Goal: Task Accomplishment & Management: Use online tool/utility

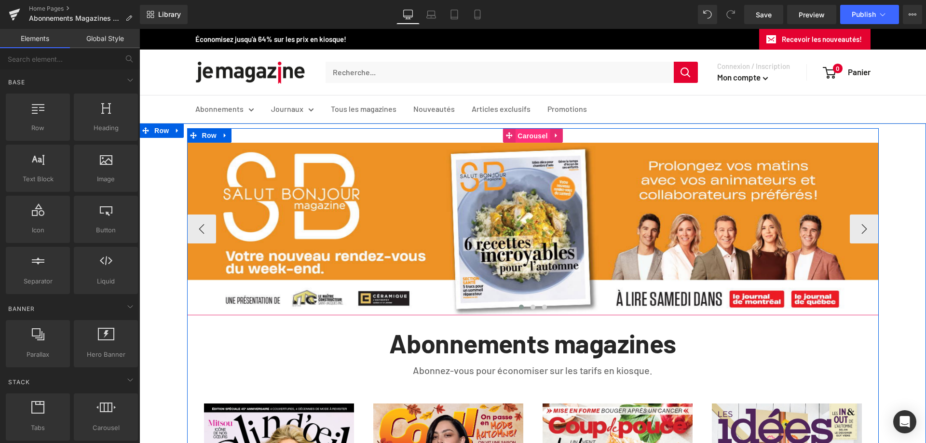
click at [533, 137] on span "Carousel" at bounding box center [532, 136] width 35 height 14
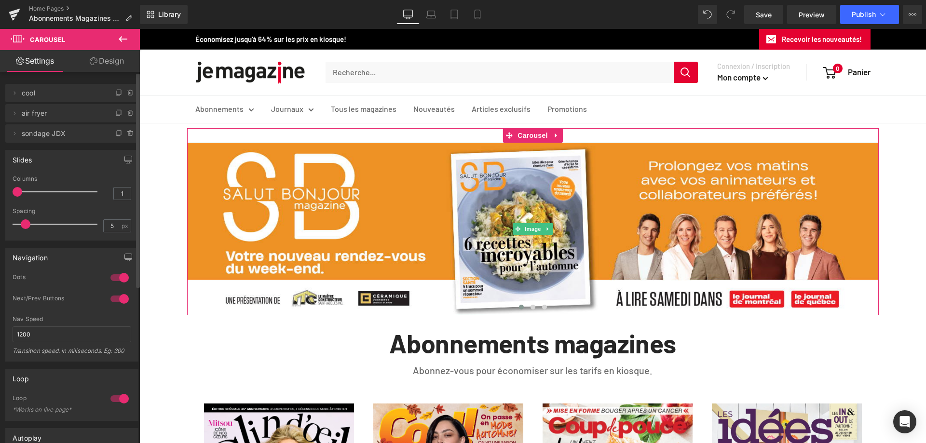
click at [37, 94] on span "cool" at bounding box center [62, 93] width 81 height 18
click at [15, 95] on icon at bounding box center [15, 93] width 8 height 8
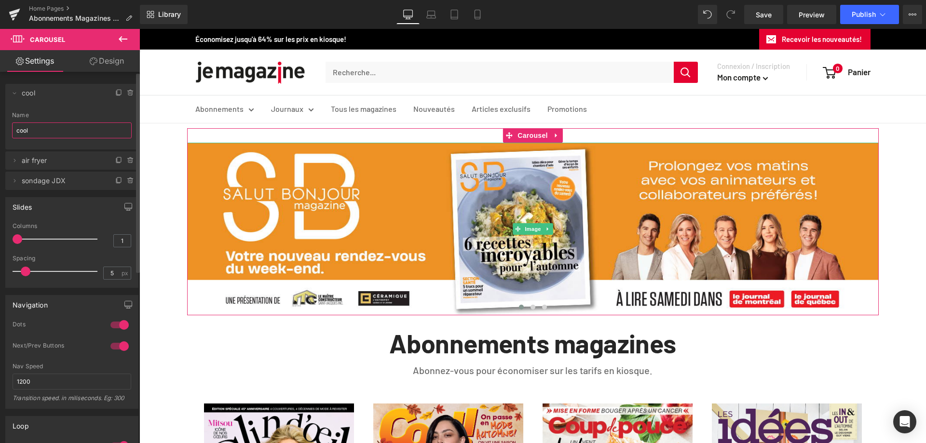
drag, startPoint x: 38, startPoint y: 130, endPoint x: 12, endPoint y: 130, distance: 26.5
click at [12, 130] on div "cool Name cool" at bounding box center [71, 131] width 133 height 38
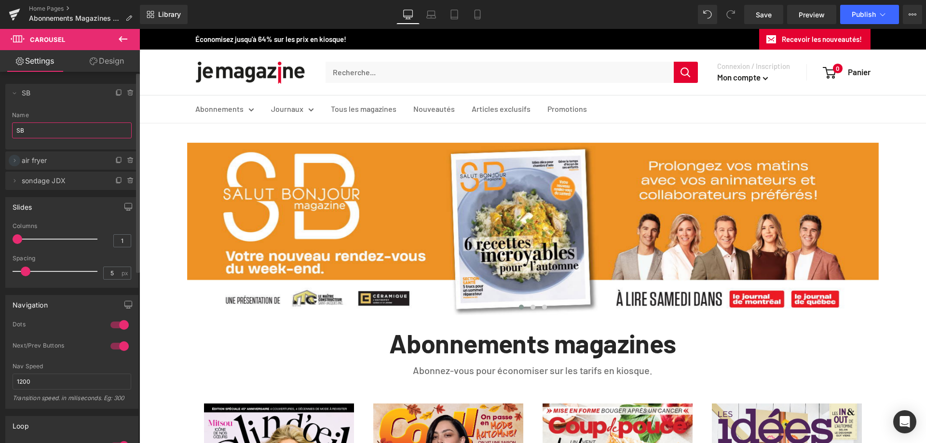
type input "SB"
click at [15, 159] on icon at bounding box center [15, 161] width 8 height 8
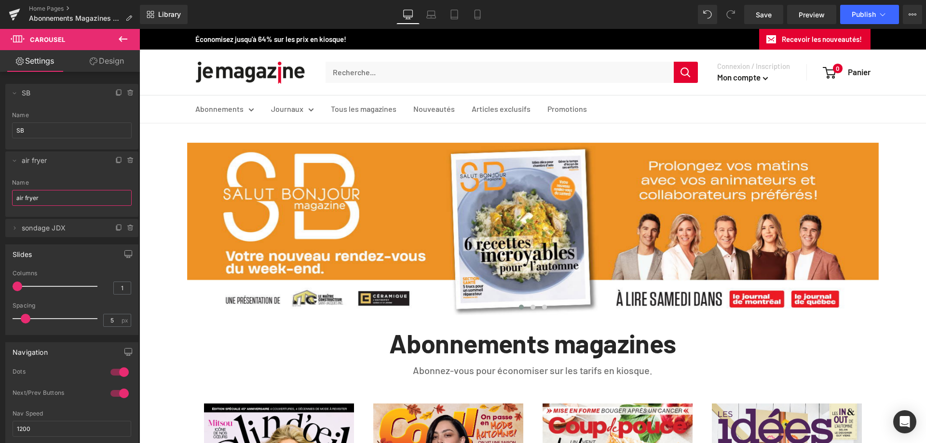
drag, startPoint x: 53, startPoint y: 200, endPoint x: -3, endPoint y: 194, distance: 55.8
click at [0, 194] on html "Carousel You are previewing how the will restyle your page. You can not edit El…" at bounding box center [463, 221] width 926 height 443
type input "Automne"
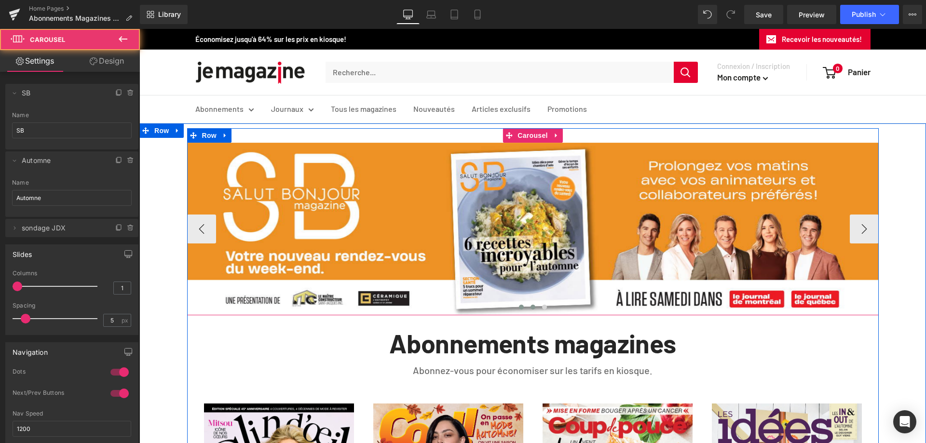
click at [531, 307] on span at bounding box center [533, 307] width 5 height 5
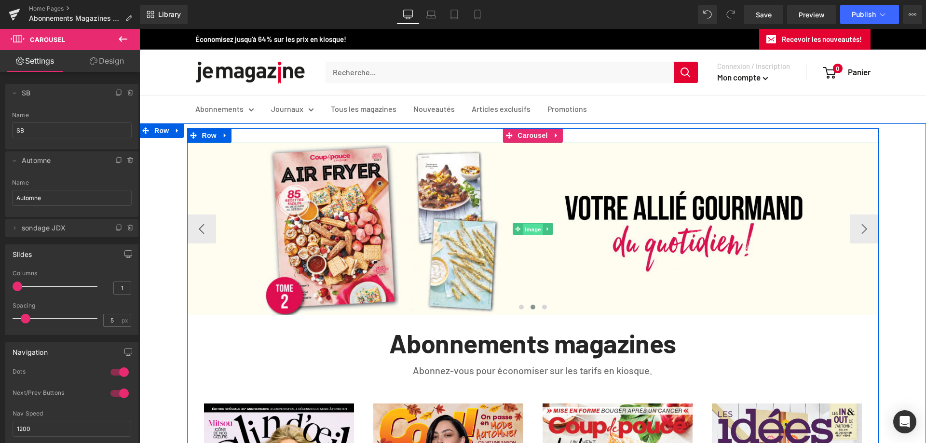
click at [527, 230] on span "Image" at bounding box center [533, 230] width 20 height 12
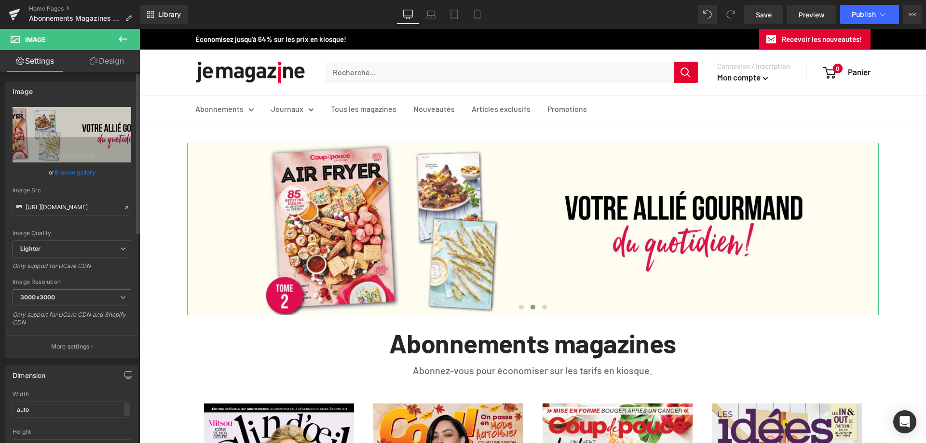
click at [61, 171] on link "Browse gallery" at bounding box center [74, 172] width 41 height 17
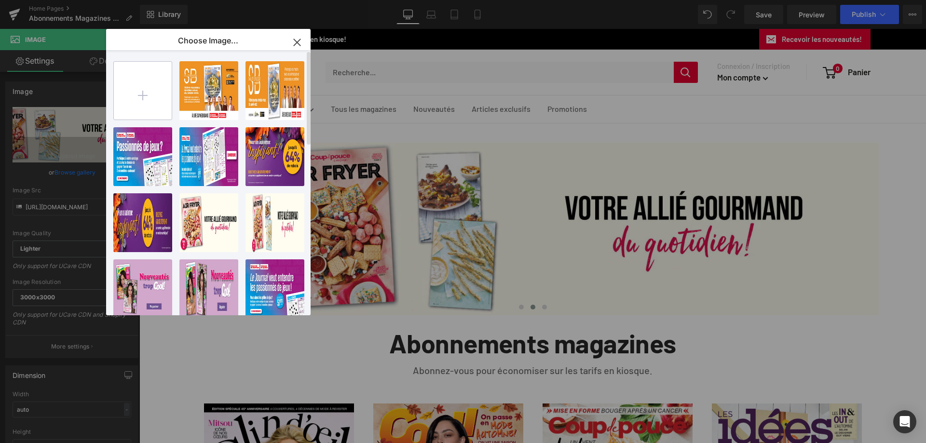
click at [144, 94] on input "file" at bounding box center [143, 91] width 58 height 58
click at [140, 222] on div "A18854_...INAL.jpg 411.96 KB" at bounding box center [142, 222] width 59 height 59
type input "https://ucarecdn.com/f7d9d122-73ec-43b2-bbd6-34cf18ef2b09/-/format/auto/-/previ…"
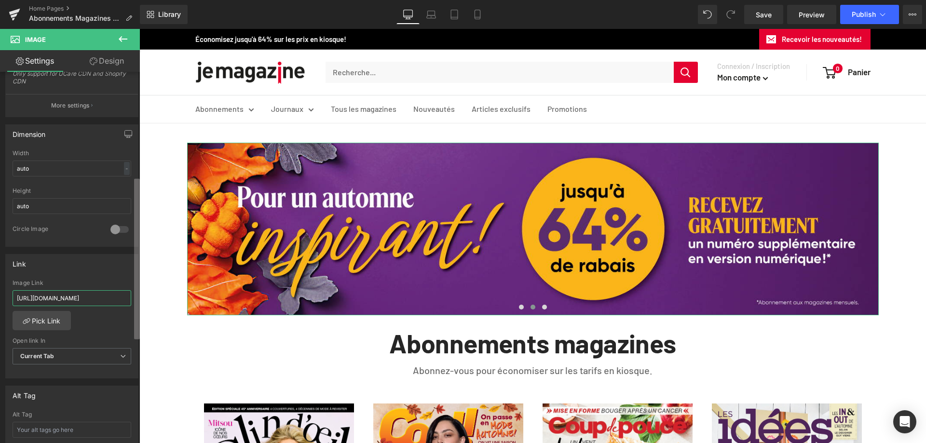
scroll to position [0, 165]
drag, startPoint x: 14, startPoint y: 297, endPoint x: 138, endPoint y: 295, distance: 123.5
click at [138, 295] on div "Image https://ucarecdn.com/f7d9d122-73ec-43b2-bbd6-34cf18ef2b09/-/format/auto/-…" at bounding box center [70, 260] width 140 height 376
paste input "pages/soldes"
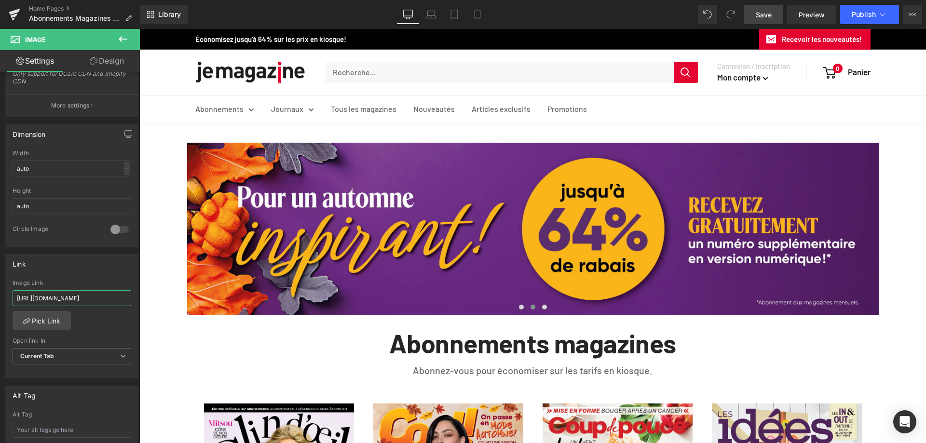
type input "https://www.jemagazine.ca/pages/soldes"
click at [763, 14] on span "Save" at bounding box center [764, 15] width 16 height 10
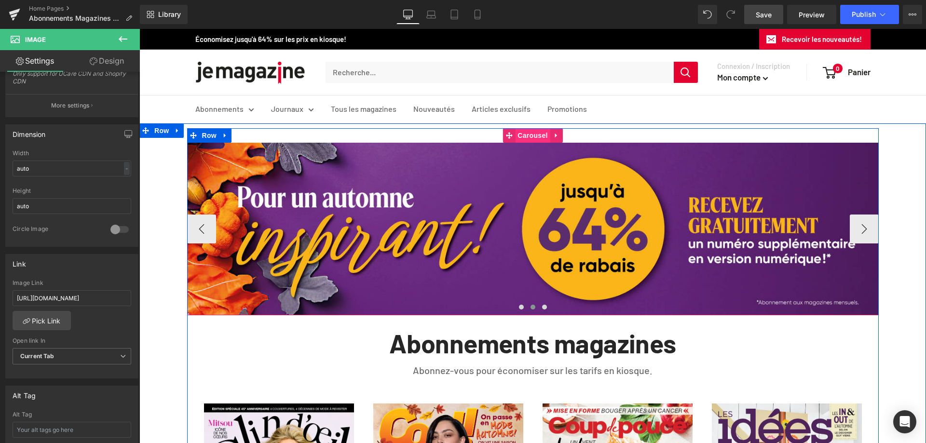
click at [533, 136] on span "Carousel" at bounding box center [532, 135] width 35 height 14
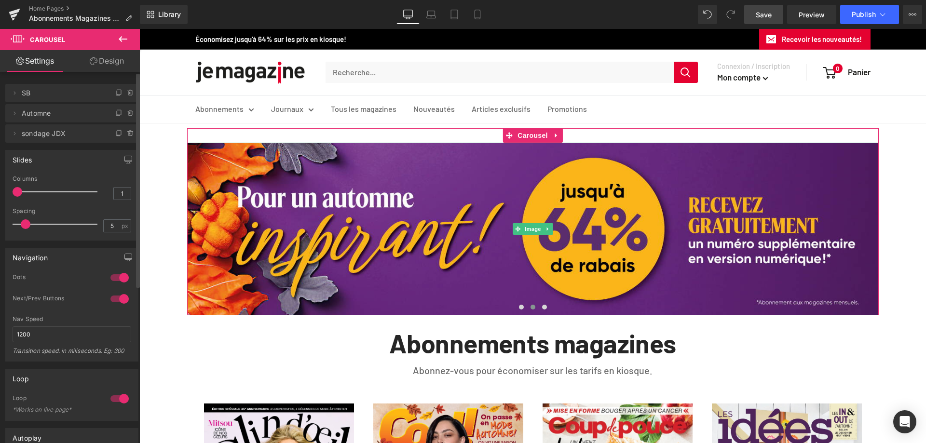
click at [38, 114] on span "Automne" at bounding box center [62, 113] width 81 height 18
drag, startPoint x: 9, startPoint y: 115, endPoint x: 15, endPoint y: 87, distance: 29.1
click at [15, 82] on ul "Delete Cancel SB SB Name SB Delete Cancel Automne Automne Name Automne Delete C…" at bounding box center [71, 82] width 133 height 0
click at [45, 114] on span "Automne" at bounding box center [62, 113] width 81 height 18
click at [14, 115] on icon at bounding box center [15, 113] width 8 height 8
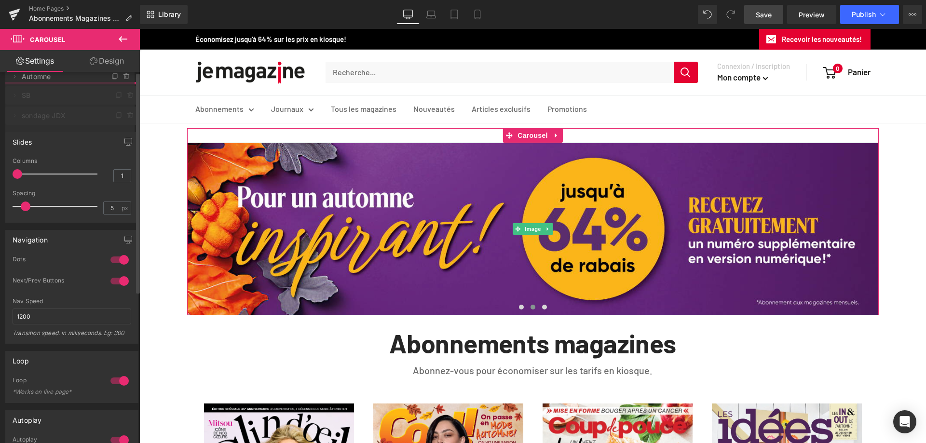
drag, startPoint x: 72, startPoint y: 120, endPoint x: 70, endPoint y: 83, distance: 36.7
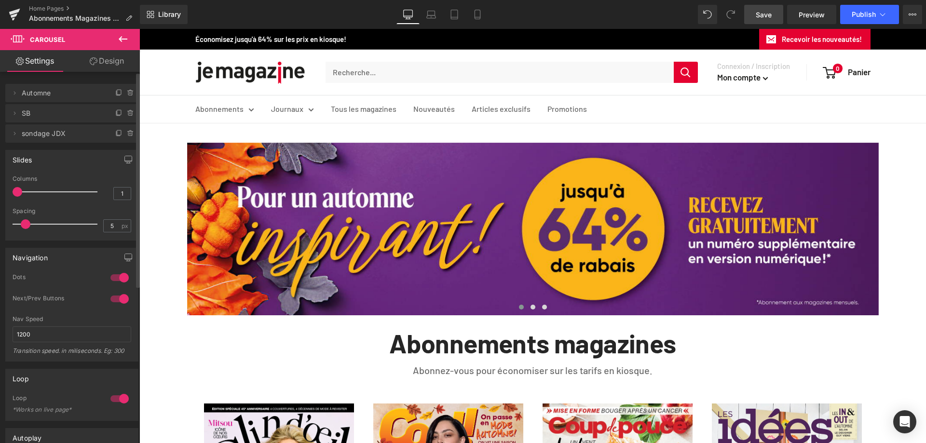
click at [761, 13] on span "Save" at bounding box center [764, 15] width 16 height 10
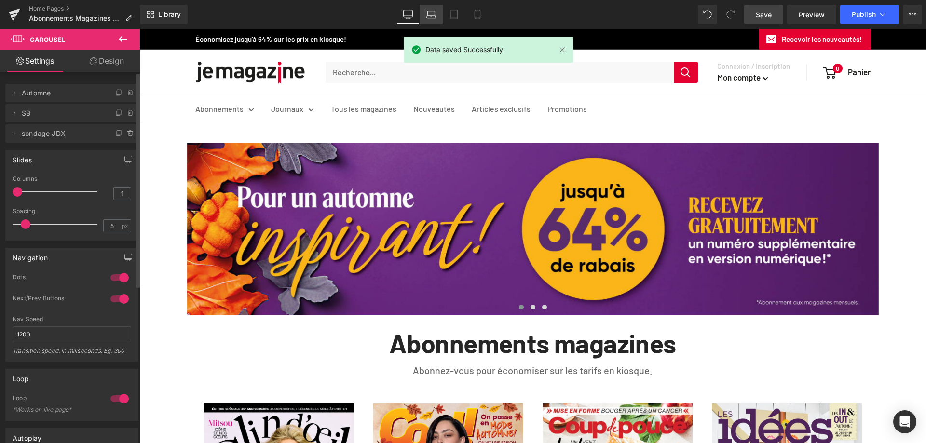
click at [429, 15] on icon at bounding box center [431, 15] width 10 height 10
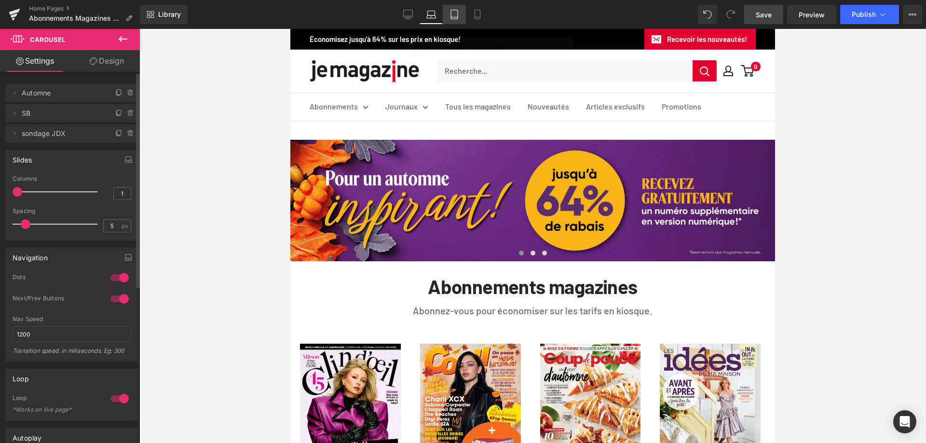
click at [457, 12] on icon at bounding box center [454, 15] width 10 height 10
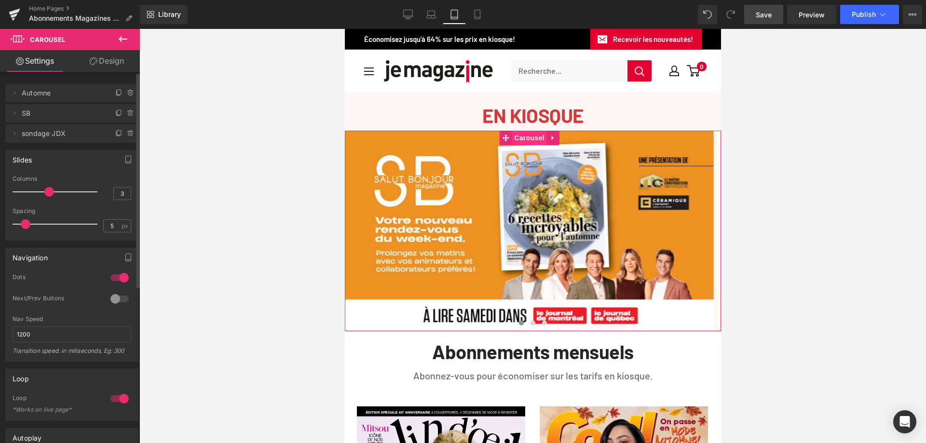
click at [521, 139] on span "Carousel" at bounding box center [528, 138] width 35 height 14
click at [46, 94] on span "cool" at bounding box center [62, 93] width 81 height 18
click at [11, 93] on icon at bounding box center [15, 93] width 8 height 8
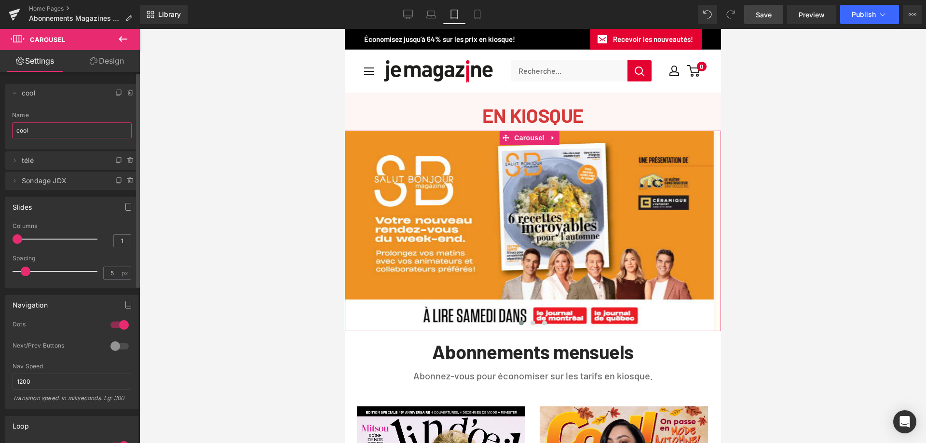
drag, startPoint x: 39, startPoint y: 130, endPoint x: 0, endPoint y: 130, distance: 38.6
click at [0, 130] on div "Delete Cancel cool cool Name cool Delete Cancel télé télé Name télé Delete Canc…" at bounding box center [72, 132] width 144 height 116
type input "s"
type input "SB"
click at [13, 162] on icon at bounding box center [15, 161] width 8 height 8
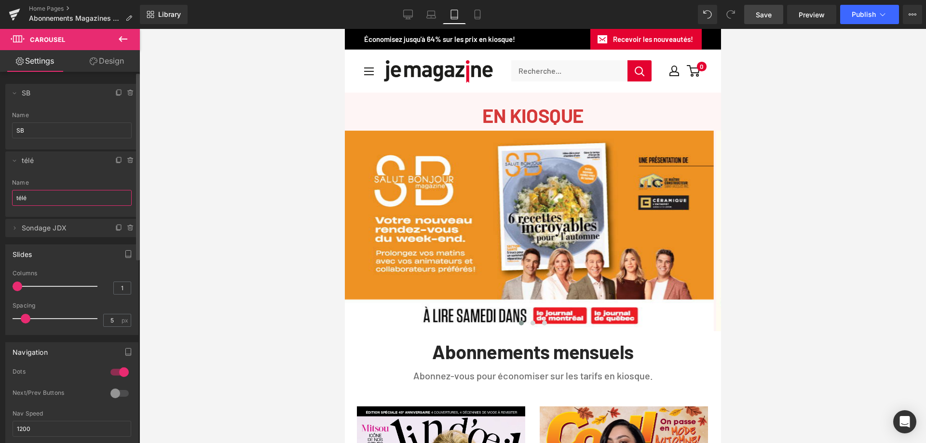
drag, startPoint x: 32, startPoint y: 196, endPoint x: 6, endPoint y: 193, distance: 26.6
click at [6, 193] on div "télé Name télé" at bounding box center [71, 198] width 133 height 38
click at [67, 163] on span "Automne" at bounding box center [62, 160] width 81 height 18
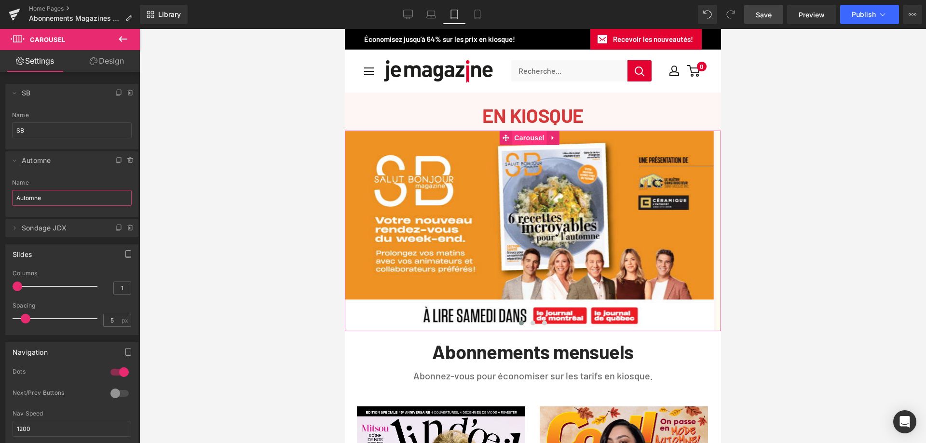
click at [527, 141] on span "Carousel" at bounding box center [528, 138] width 35 height 14
type input "Automne"
click at [530, 324] on span at bounding box center [532, 323] width 5 height 5
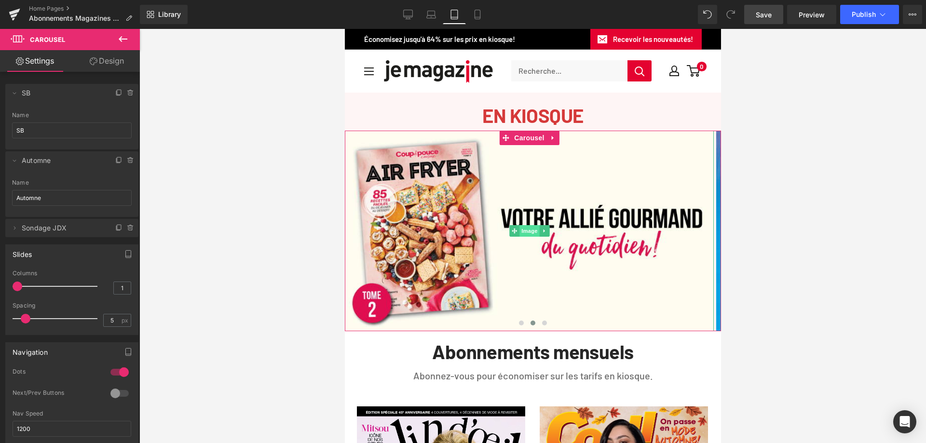
click at [523, 234] on span "Image" at bounding box center [529, 231] width 20 height 12
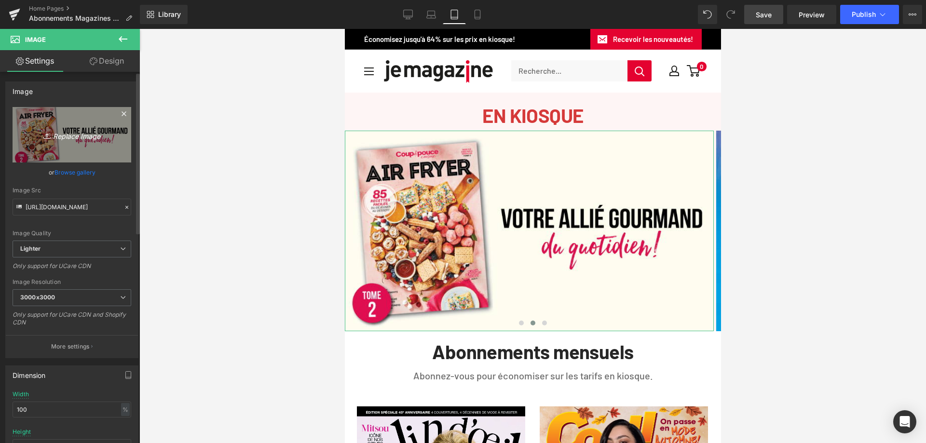
click at [60, 134] on icon "Replace Image" at bounding box center [71, 135] width 77 height 12
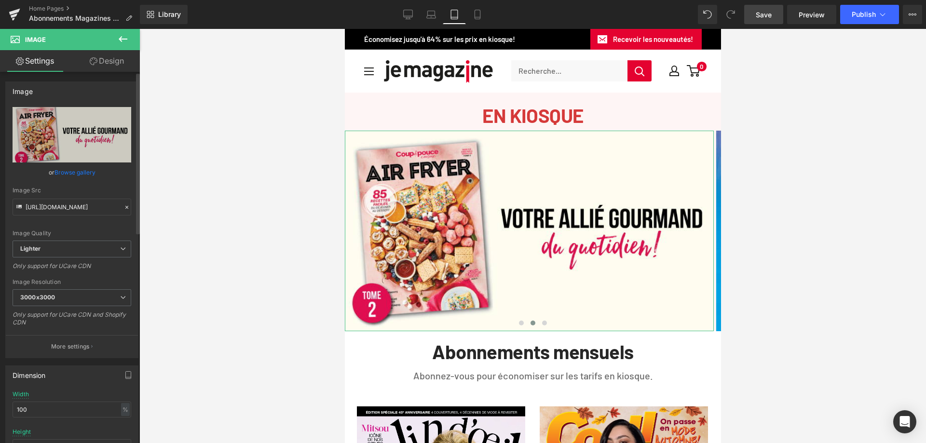
click at [88, 172] on link "Browse gallery" at bounding box center [74, 172] width 41 height 17
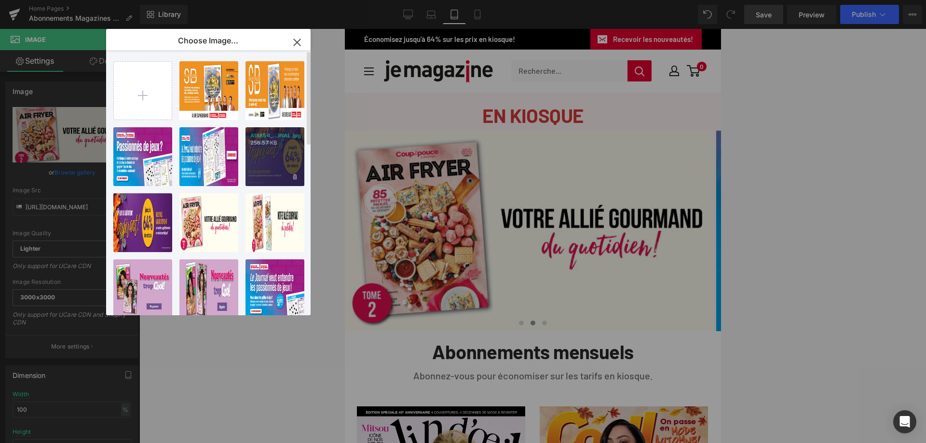
click at [267, 154] on div "A18854_...INAL.jpg 256.57 KB" at bounding box center [274, 156] width 59 height 59
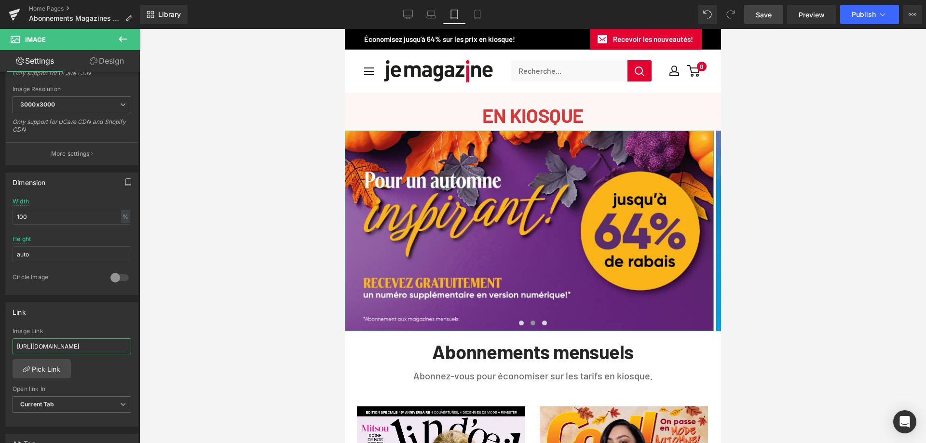
scroll to position [0, 165]
drag, startPoint x: 15, startPoint y: 344, endPoint x: 145, endPoint y: 349, distance: 129.3
click at [145, 349] on div "Image You are previewing how the will restyle your page. You can not edit Eleme…" at bounding box center [463, 230] width 926 height 460
paste input "pages/soldes"
type input "https://www.jemagazine.ca/pages/soldes"
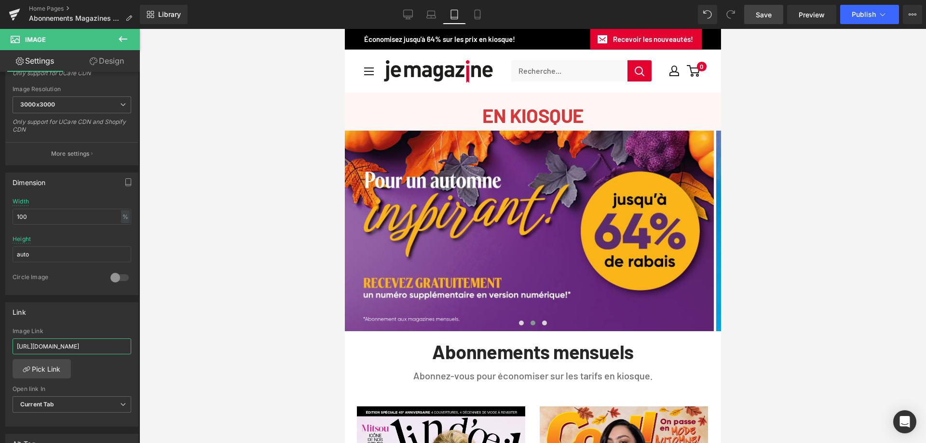
scroll to position [0, 8]
click at [532, 137] on span "Carousel" at bounding box center [528, 138] width 35 height 14
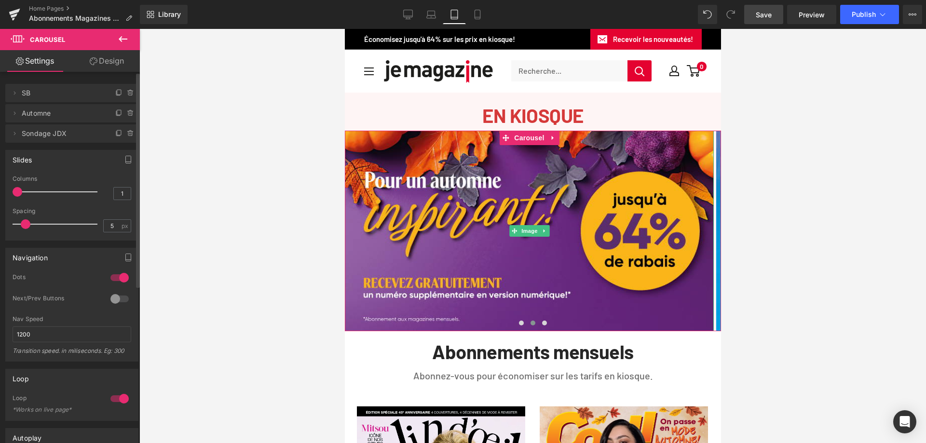
click at [33, 112] on span "Automne" at bounding box center [62, 113] width 81 height 18
click at [16, 111] on icon at bounding box center [15, 113] width 8 height 8
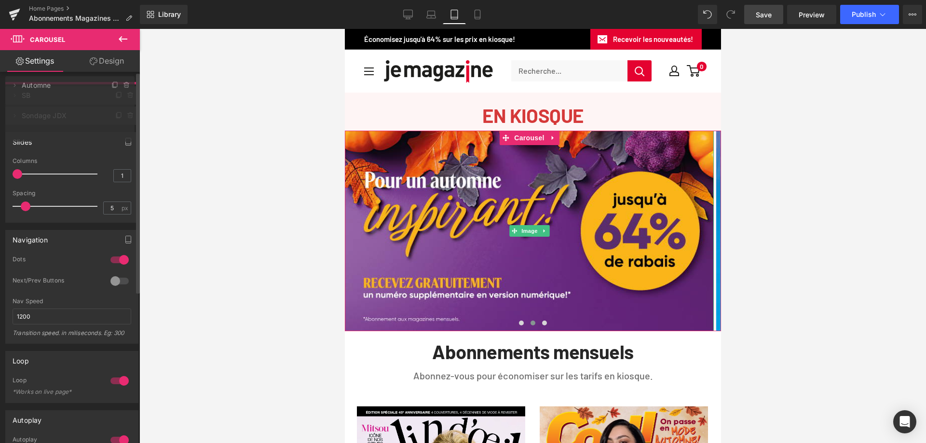
drag, startPoint x: 44, startPoint y: 118, endPoint x: 46, endPoint y: 90, distance: 28.0
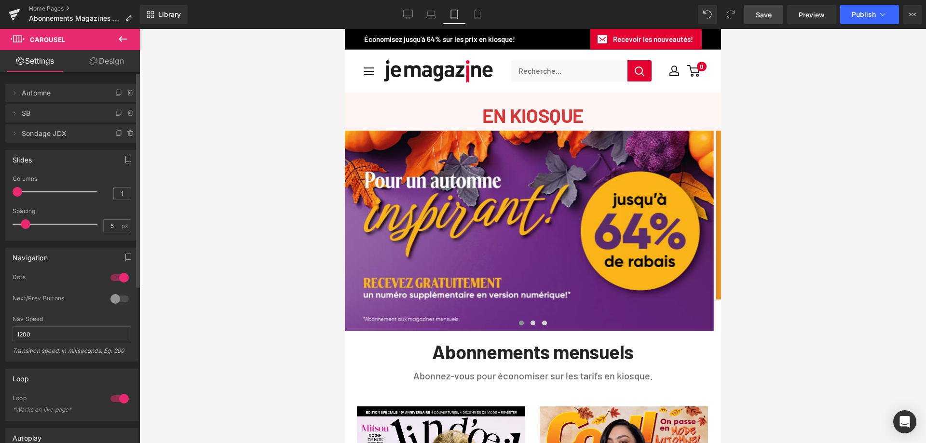
click at [762, 15] on span "Save" at bounding box center [764, 15] width 16 height 10
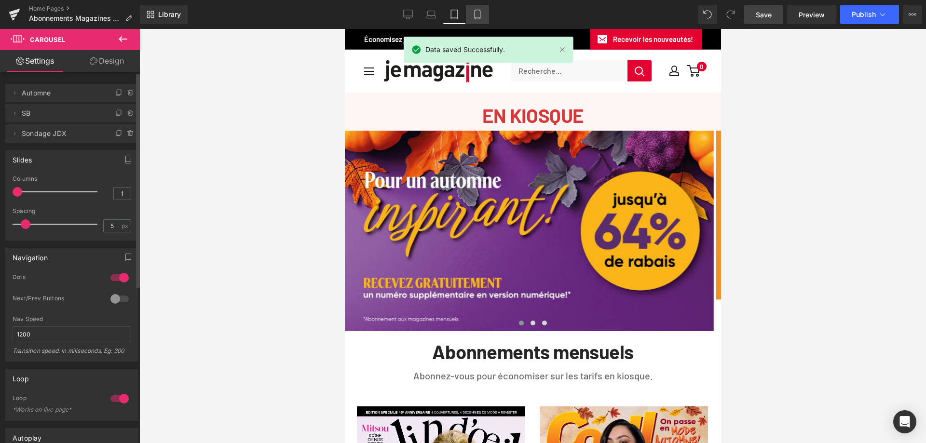
click at [477, 12] on icon at bounding box center [478, 15] width 10 height 10
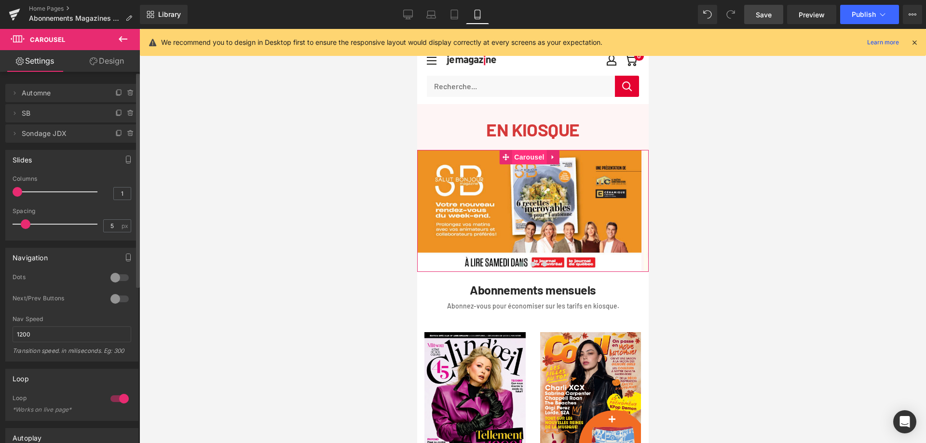
click at [523, 157] on span "Carousel" at bounding box center [528, 157] width 35 height 14
click at [35, 95] on span "mensuels" at bounding box center [62, 93] width 81 height 18
click at [15, 95] on icon at bounding box center [15, 93] width 8 height 8
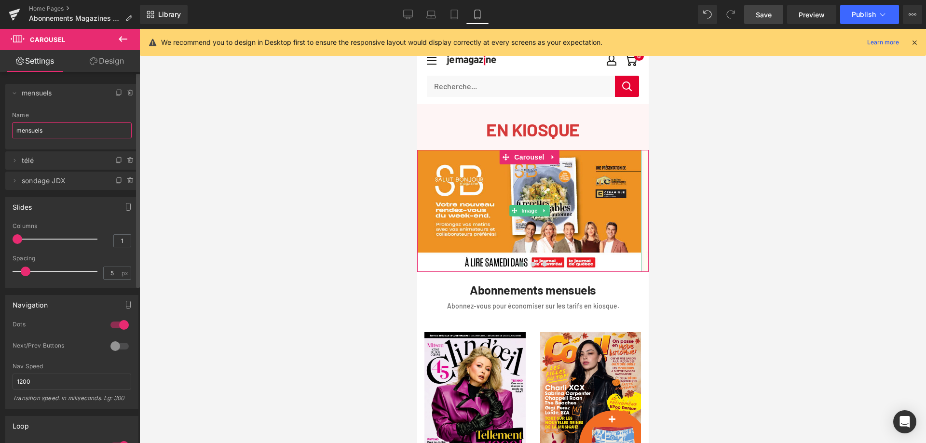
click at [48, 136] on input "mensuels" at bounding box center [72, 131] width 120 height 16
drag, startPoint x: 51, startPoint y: 131, endPoint x: -9, endPoint y: 131, distance: 59.8
click at [0, 131] on html "Carousel You are previewing how the will restyle your page. You can not edit El…" at bounding box center [463, 221] width 926 height 443
click at [23, 160] on span "télé" at bounding box center [62, 160] width 81 height 18
type input "SB"
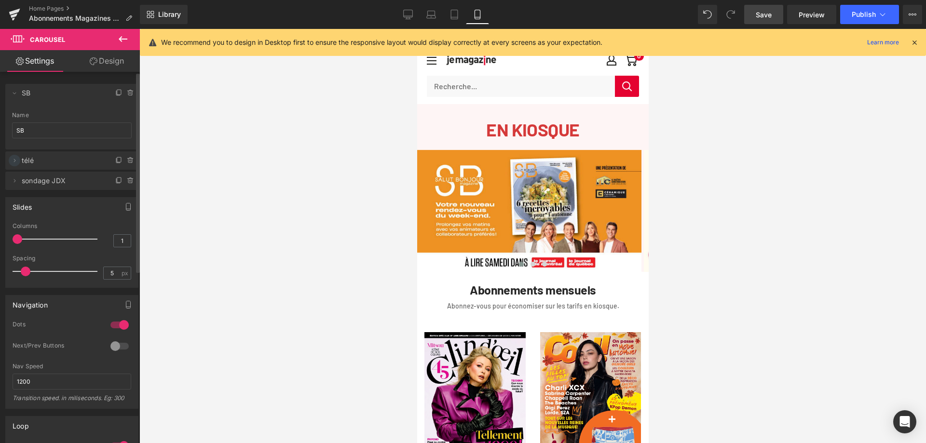
click at [15, 161] on icon at bounding box center [15, 161] width 8 height 8
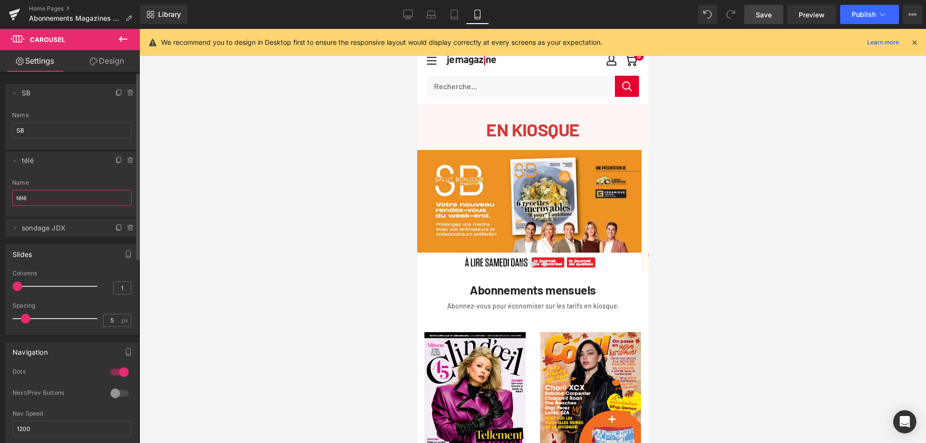
drag, startPoint x: 31, startPoint y: 199, endPoint x: 2, endPoint y: 198, distance: 28.5
click at [2, 198] on div "Delete Cancel SB mensuels Name SB Delete Cancel télé télé Name télé Delete Canc…" at bounding box center [72, 155] width 144 height 163
type input "Automne"
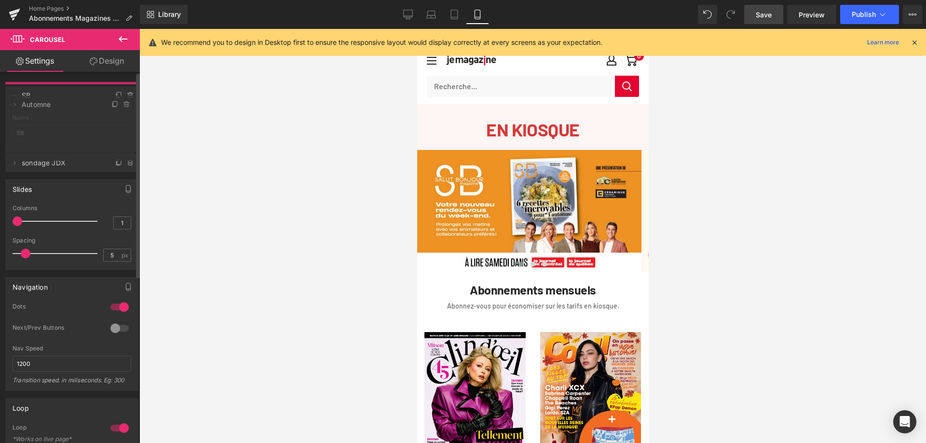
drag, startPoint x: 42, startPoint y: 162, endPoint x: 47, endPoint y: 106, distance: 56.2
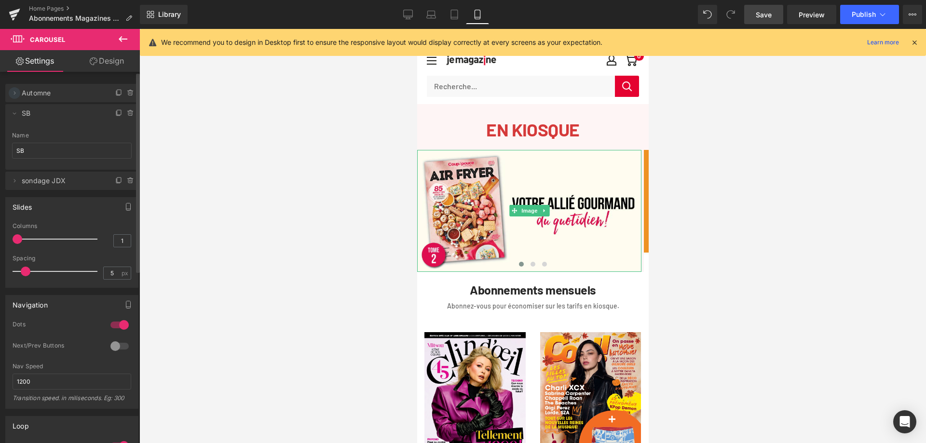
click at [18, 94] on icon at bounding box center [15, 93] width 8 height 8
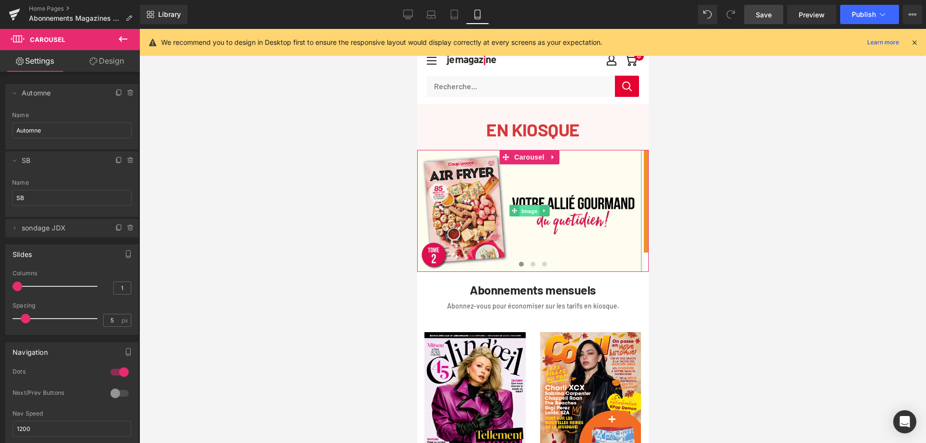
click at [527, 213] on span "Image" at bounding box center [529, 211] width 20 height 12
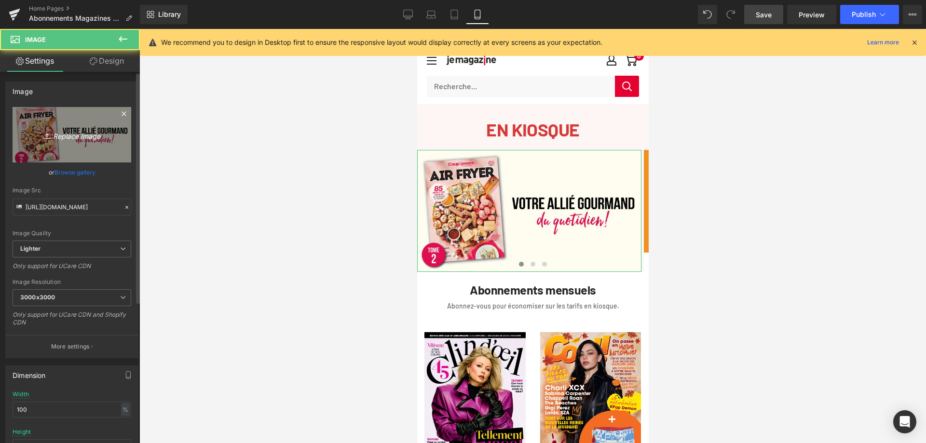
click at [70, 140] on icon "Replace Image" at bounding box center [71, 135] width 77 height 12
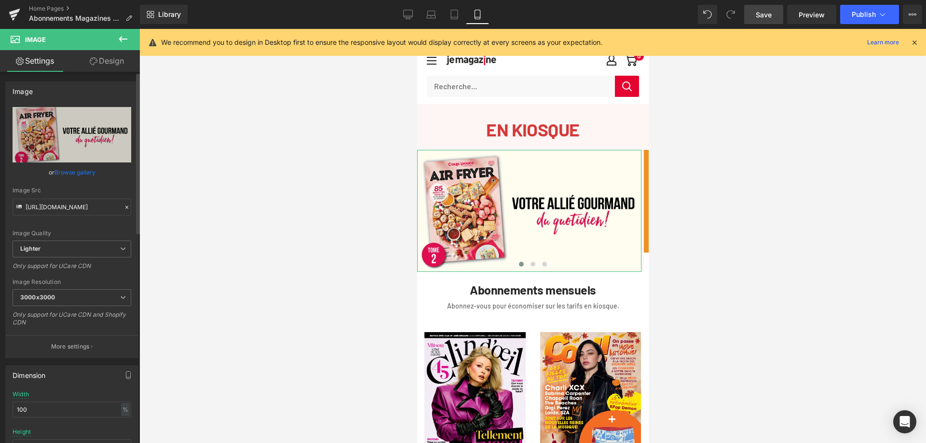
click at [82, 172] on link "Browse gallery" at bounding box center [74, 172] width 41 height 17
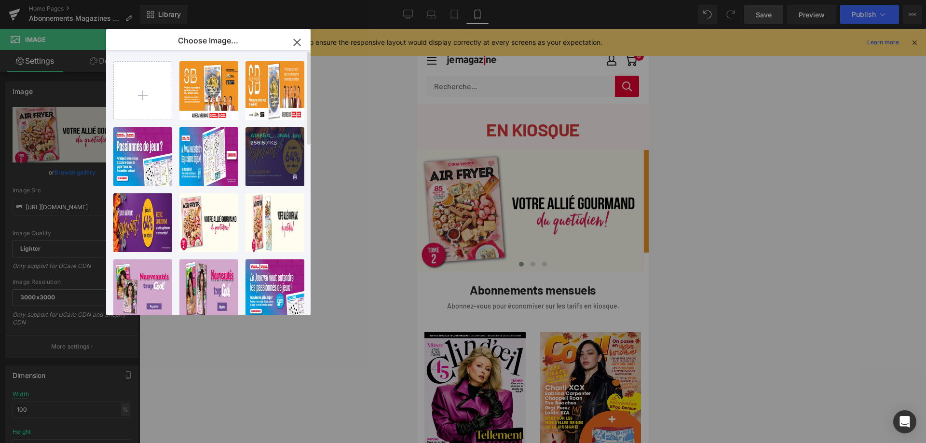
click at [267, 153] on div "A18854_...INAL.jpg 256.57 KB" at bounding box center [274, 156] width 59 height 59
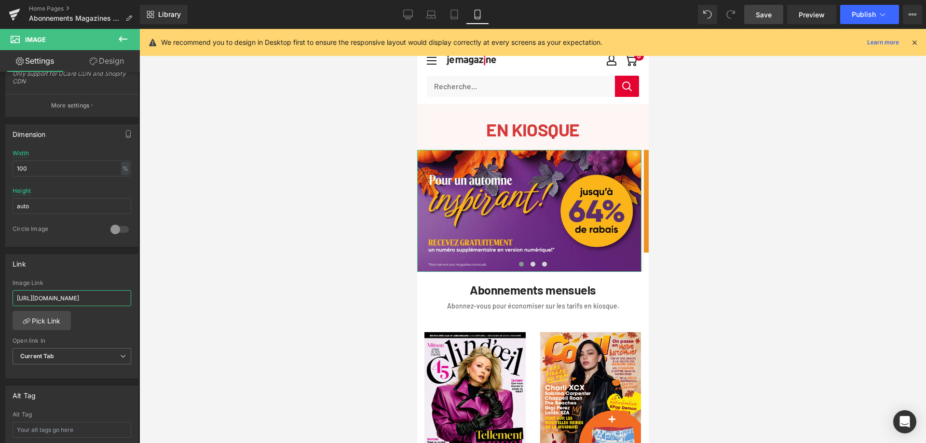
scroll to position [0, 165]
drag, startPoint x: 15, startPoint y: 299, endPoint x: 151, endPoint y: 305, distance: 136.6
click at [151, 305] on div "Image You are previewing how the will restyle your page. You can not edit Eleme…" at bounding box center [463, 230] width 926 height 460
paste input "pages/soldes"
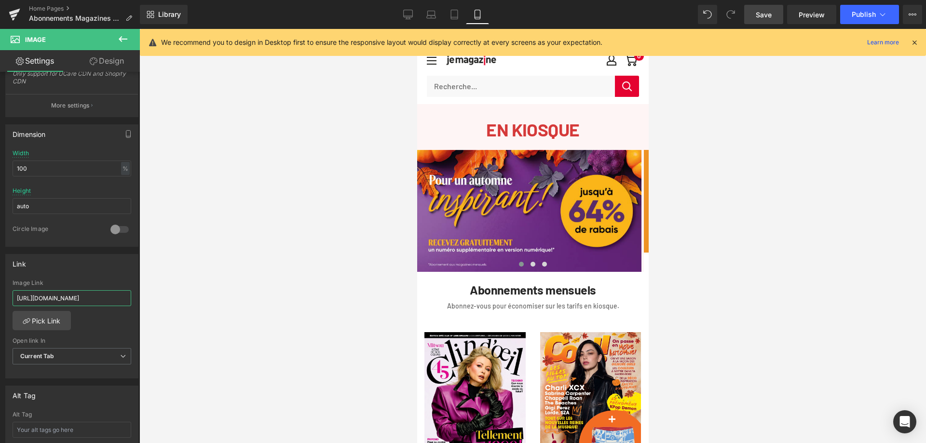
type input "https://www.jemagazine.ca/pages/soldes"
click at [754, 16] on link "Save" at bounding box center [763, 14] width 39 height 19
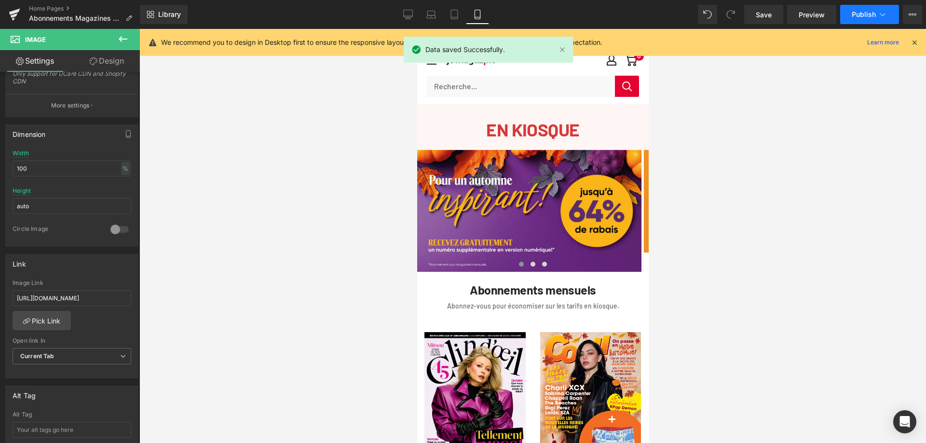
click at [864, 17] on span "Publish" at bounding box center [864, 15] width 24 height 8
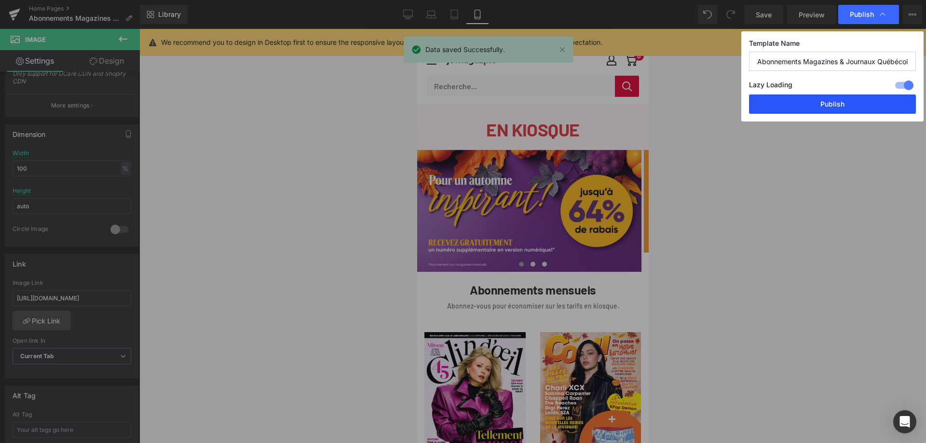
click at [828, 100] on button "Publish" at bounding box center [832, 104] width 167 height 19
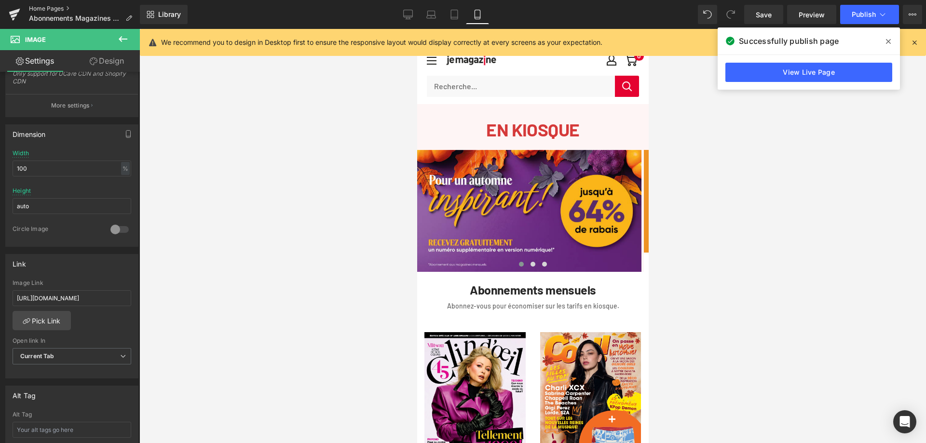
click at [61, 9] on link "Home Pages" at bounding box center [84, 9] width 111 height 8
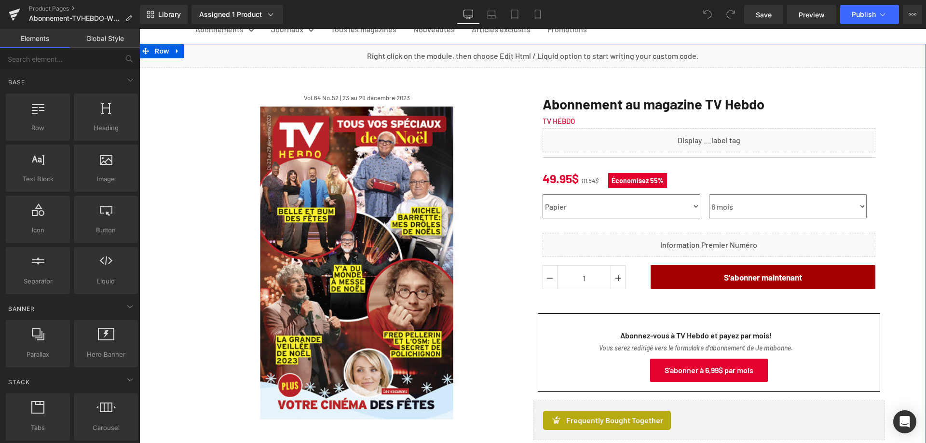
scroll to position [96, 0]
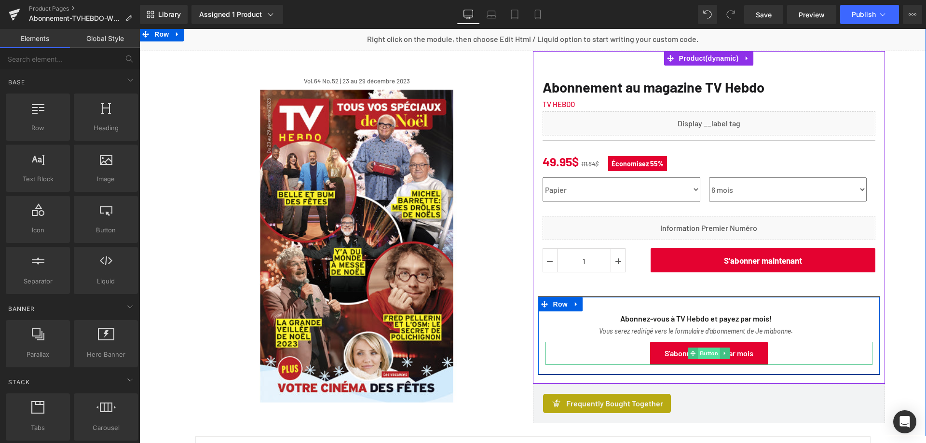
click at [703, 353] on span "Button" at bounding box center [709, 354] width 22 height 12
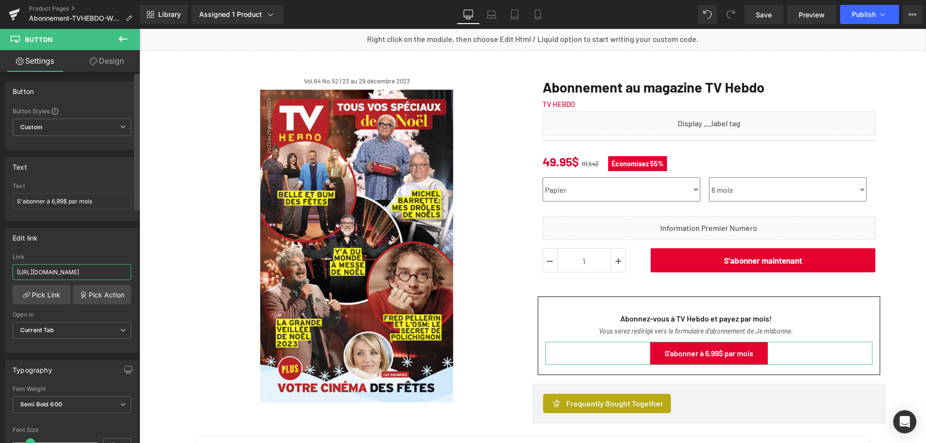
scroll to position [0, 70]
drag, startPoint x: 15, startPoint y: 271, endPoint x: 137, endPoint y: 268, distance: 122.5
click at [137, 268] on div "Button Button Styles Custom Custom Setup Global Style Custom Setup Global Style…" at bounding box center [70, 260] width 140 height 376
paste input "WZPPA"
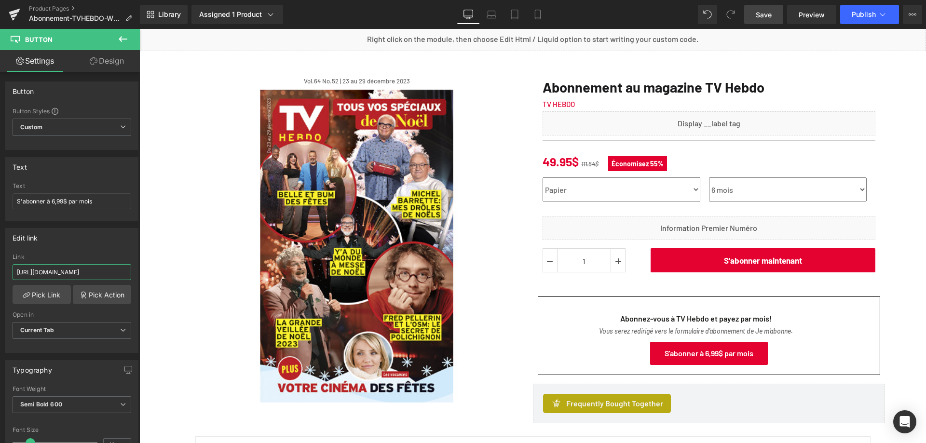
type input "https://www.jemabonne.ca/tv-hebdo/abonnement/T25WZPPAA/"
click at [758, 20] on link "Save" at bounding box center [763, 14] width 39 height 19
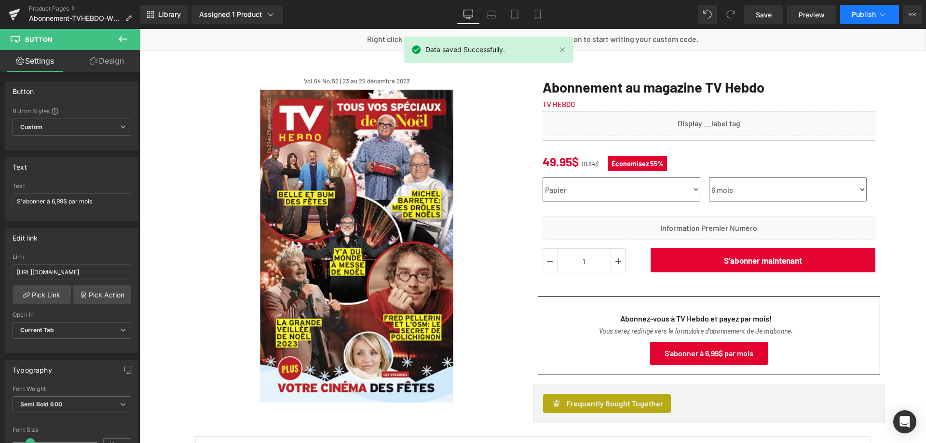
click at [860, 16] on span "Publish" at bounding box center [864, 15] width 24 height 8
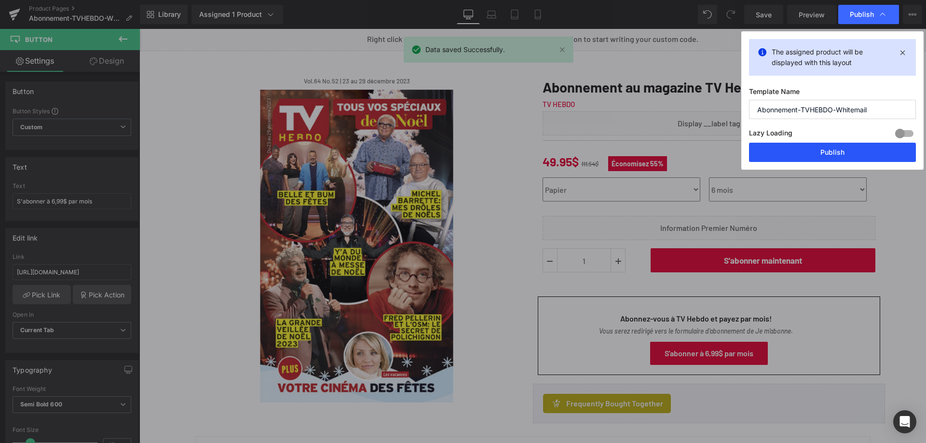
drag, startPoint x: 827, startPoint y: 153, endPoint x: 687, endPoint y: 125, distance: 142.2
click at [827, 153] on button "Publish" at bounding box center [832, 152] width 167 height 19
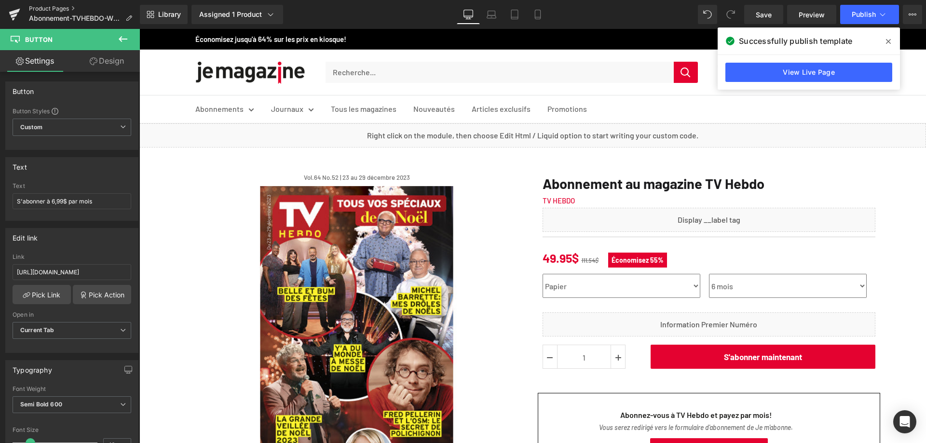
click at [46, 8] on link "Product Pages" at bounding box center [84, 9] width 111 height 8
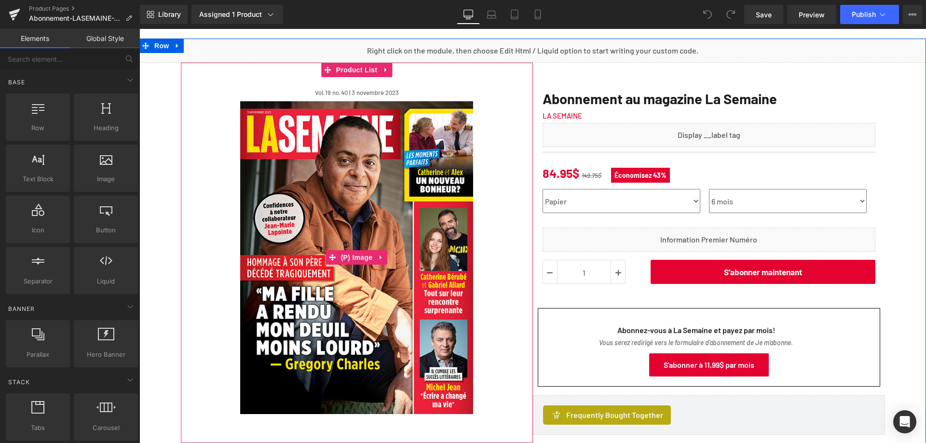
scroll to position [96, 0]
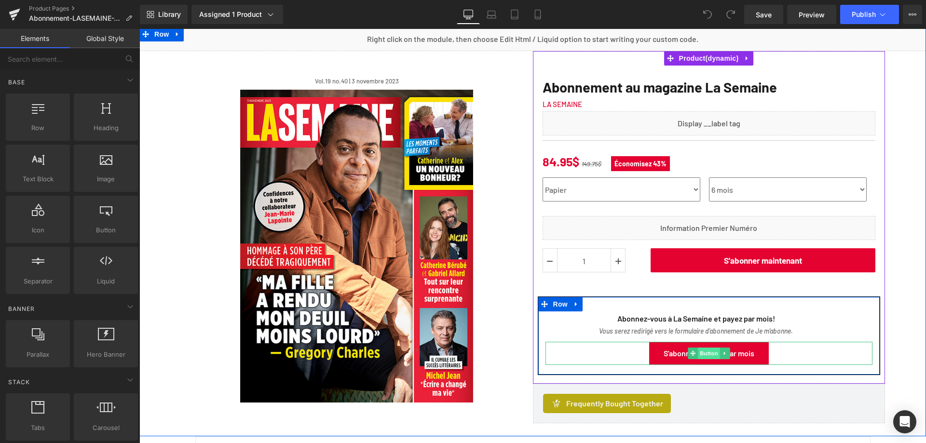
click at [699, 355] on span "Button" at bounding box center [709, 354] width 22 height 12
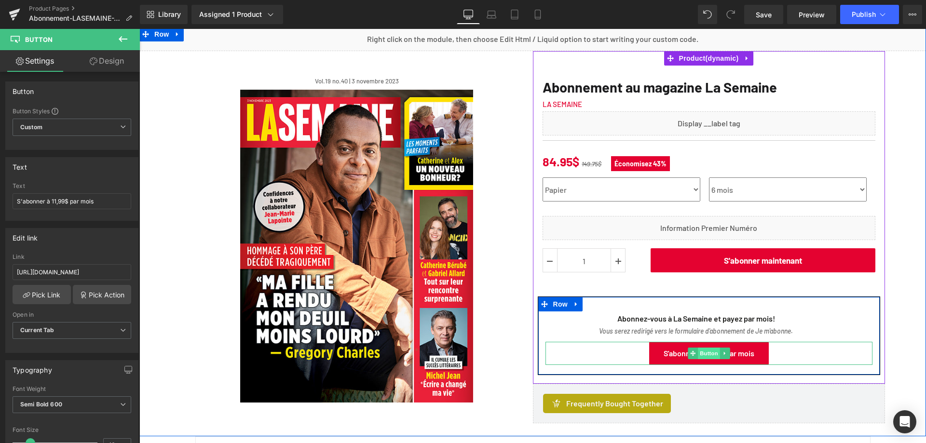
click at [703, 354] on span "Button" at bounding box center [709, 354] width 22 height 12
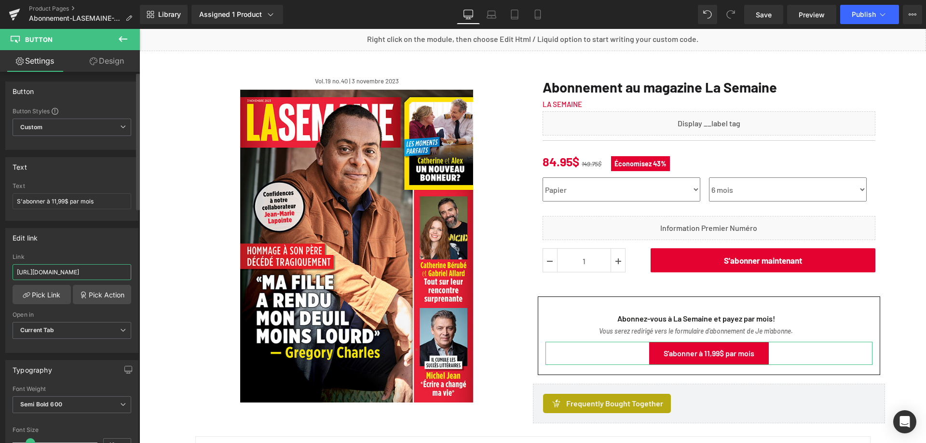
scroll to position [0, 75]
drag, startPoint x: 16, startPoint y: 272, endPoint x: 130, endPoint y: 275, distance: 113.8
click at [130, 275] on div "https://www.jemabonne.ca/la-semaine/abonnement/S25MZZPPA/ Link https://www.jema…" at bounding box center [72, 303] width 132 height 99
paste input "WZPPA"
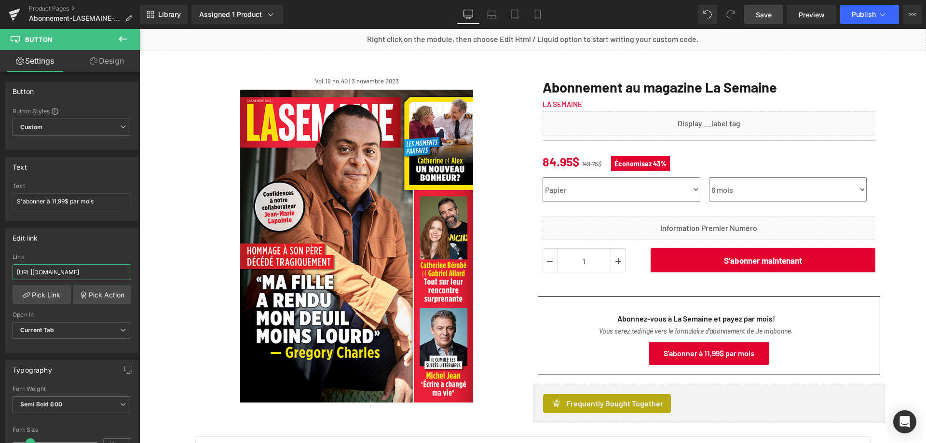
type input "https://www.jemabonne.ca/la-semaine/abonnement/S25WZPPAA/"
click at [768, 15] on span "Save" at bounding box center [764, 15] width 16 height 10
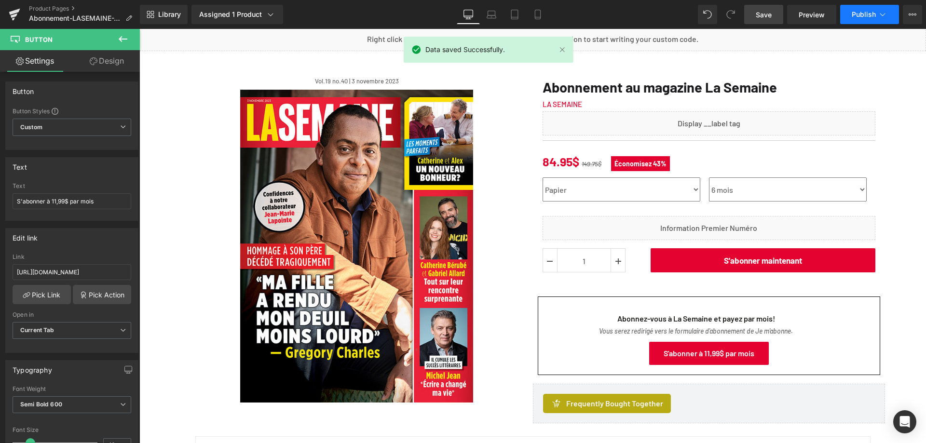
click at [865, 16] on span "Publish" at bounding box center [864, 15] width 24 height 8
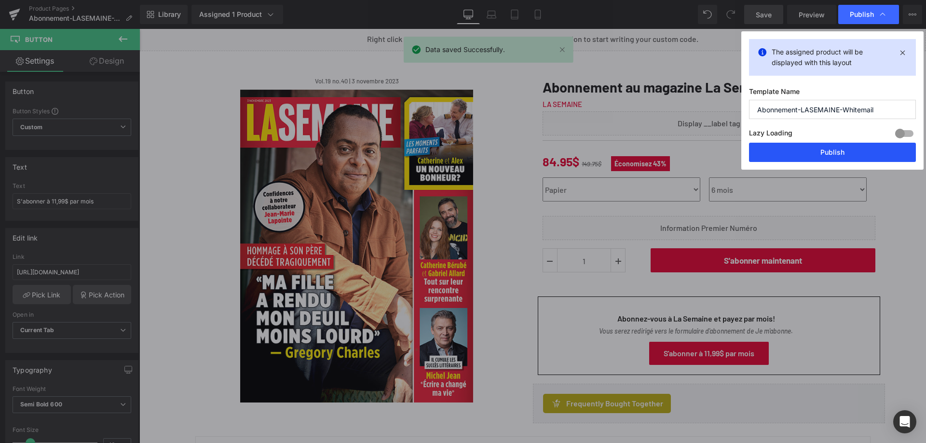
click at [831, 152] on button "Publish" at bounding box center [832, 152] width 167 height 19
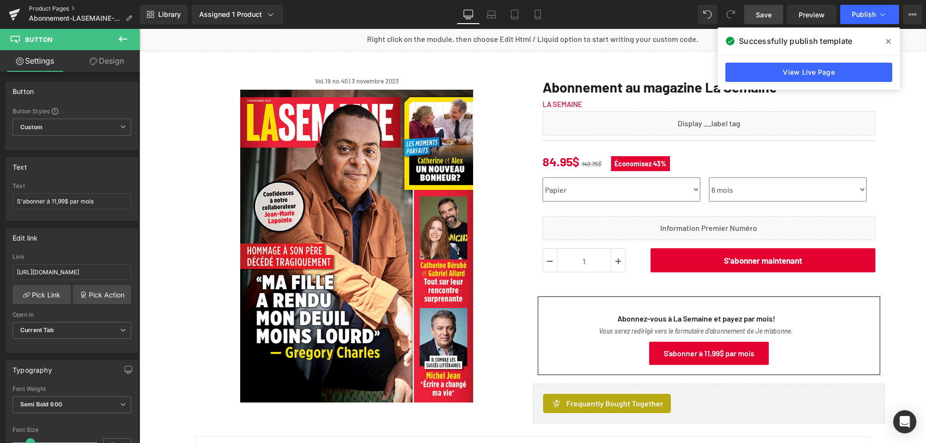
click at [59, 10] on link "Product Pages" at bounding box center [84, 9] width 111 height 8
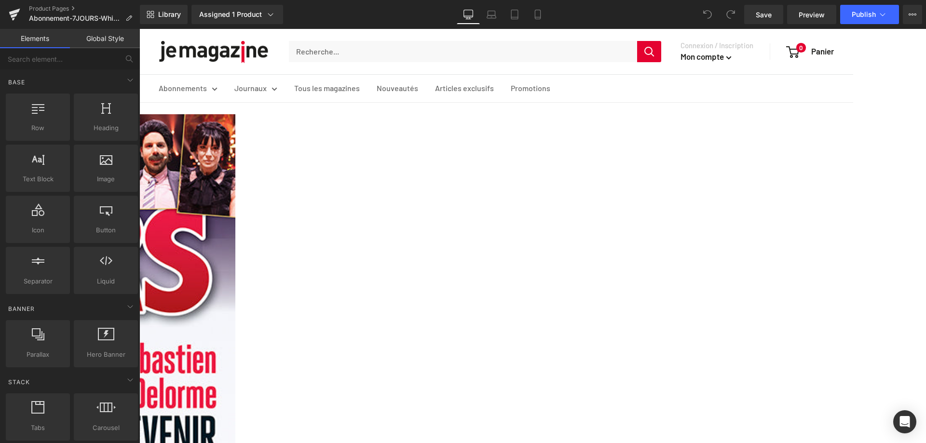
scroll to position [48, 0]
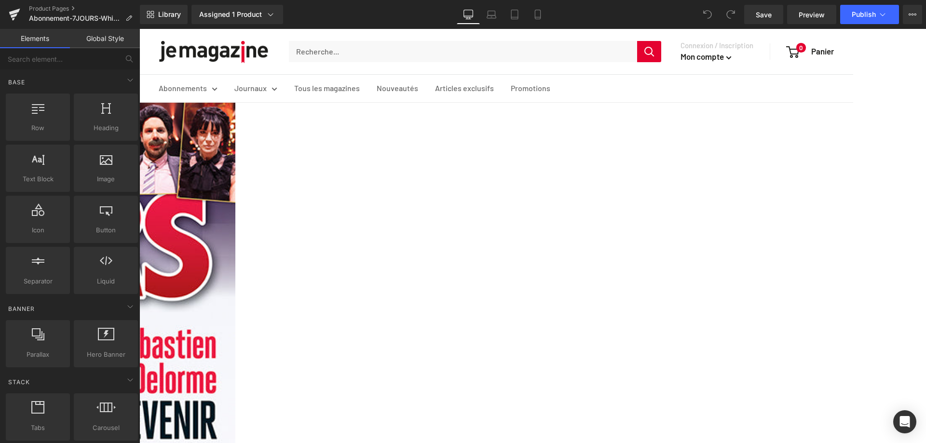
click at [139, 29] on span "Button" at bounding box center [139, 29] width 0 height 0
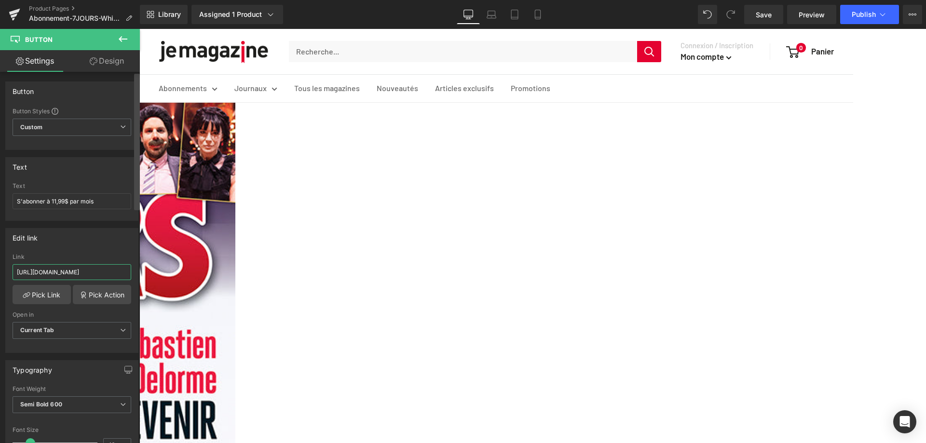
scroll to position [0, 64]
drag, startPoint x: 154, startPoint y: 300, endPoint x: 140, endPoint y: 274, distance: 29.8
paste input "WZPPA"
type input "https://www.jemabonne.ca/7-jours/abonnement/J25WZPPAA/"
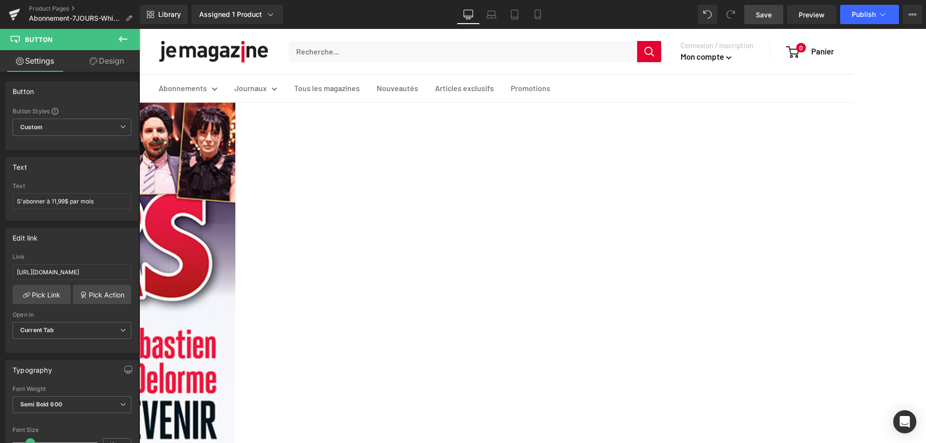
click at [760, 18] on span "Save" at bounding box center [764, 15] width 16 height 10
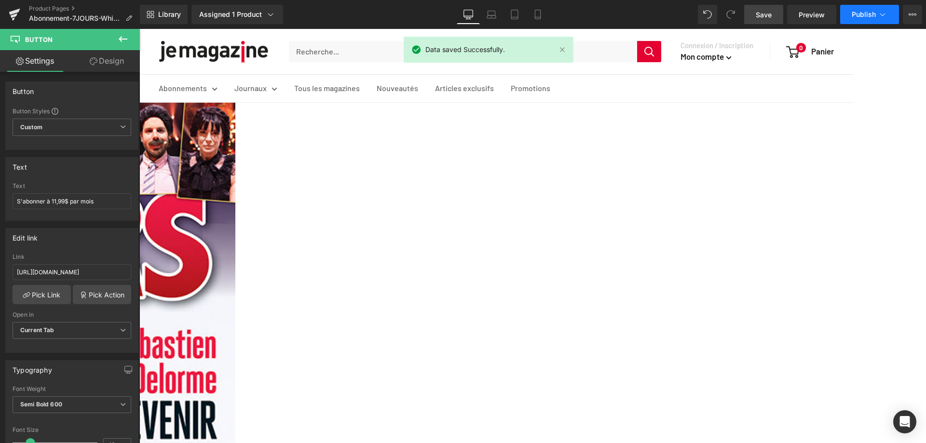
click at [860, 14] on span "Publish" at bounding box center [864, 15] width 24 height 8
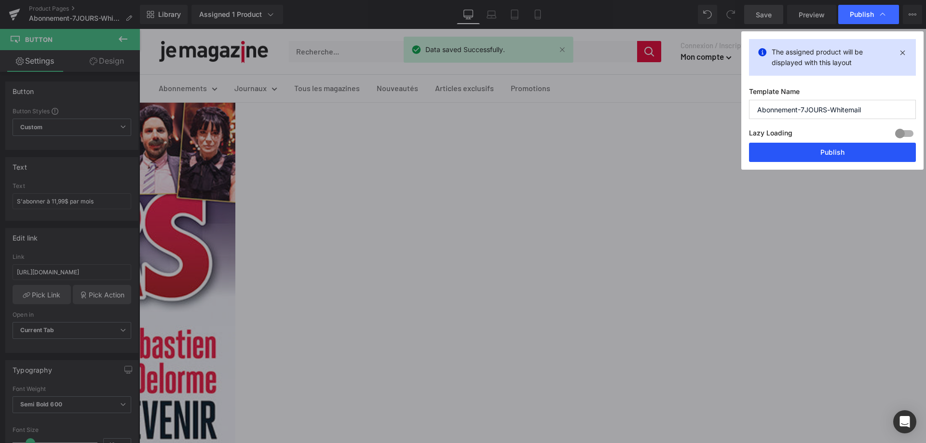
drag, startPoint x: 831, startPoint y: 155, endPoint x: 686, endPoint y: 139, distance: 146.0
click at [831, 155] on button "Publish" at bounding box center [832, 152] width 167 height 19
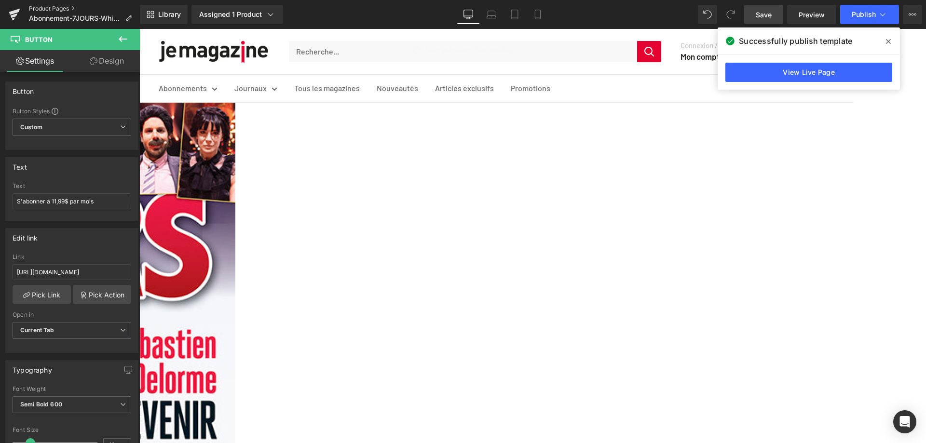
click at [44, 9] on link "Product Pages" at bounding box center [84, 9] width 111 height 8
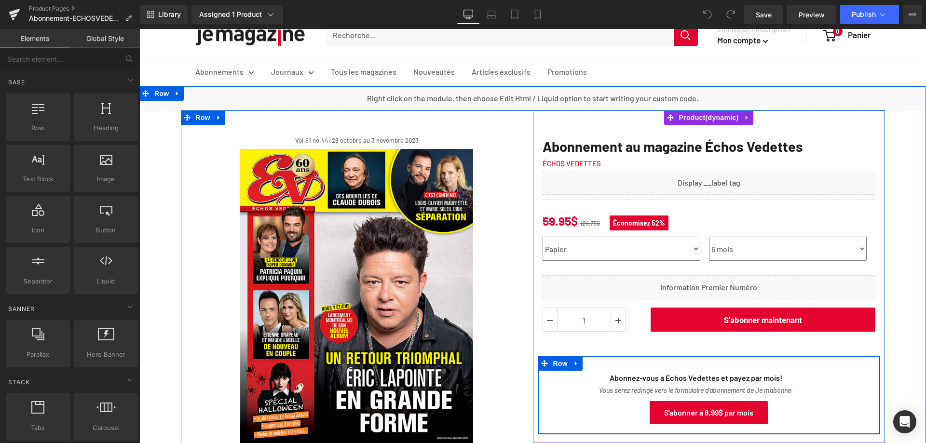
scroll to position [48, 0]
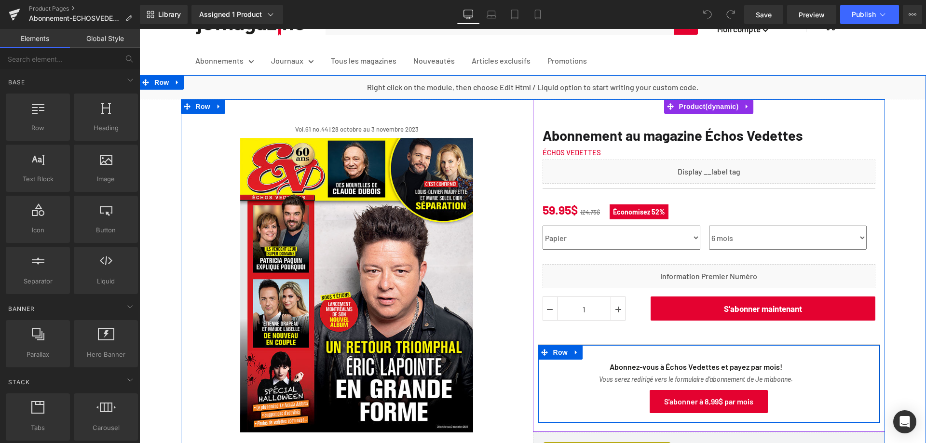
click at [694, 404] on div "S'abonner à 8,99$ par mois Button" at bounding box center [708, 401] width 327 height 23
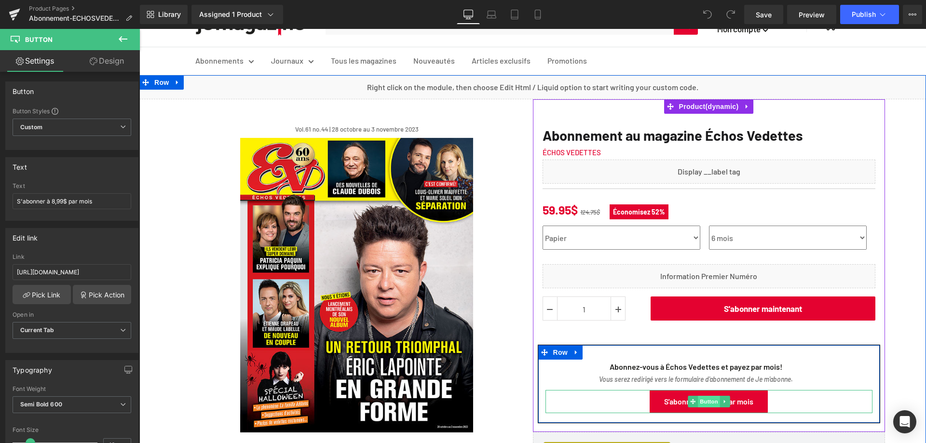
click at [698, 398] on span "Button" at bounding box center [709, 402] width 22 height 12
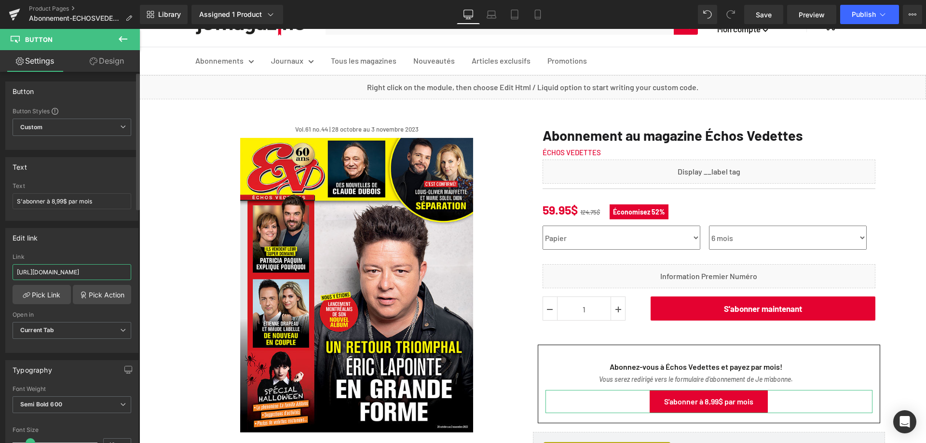
drag, startPoint x: 17, startPoint y: 269, endPoint x: 135, endPoint y: 275, distance: 117.9
click at [135, 275] on div "Edit link [URL][DOMAIN_NAME] Link [URL][DOMAIN_NAME] Pick Link Pick Action Curr…" at bounding box center [72, 287] width 144 height 132
type input "[URL][DOMAIN_NAME]"
click at [756, 17] on link "Save" at bounding box center [763, 14] width 39 height 19
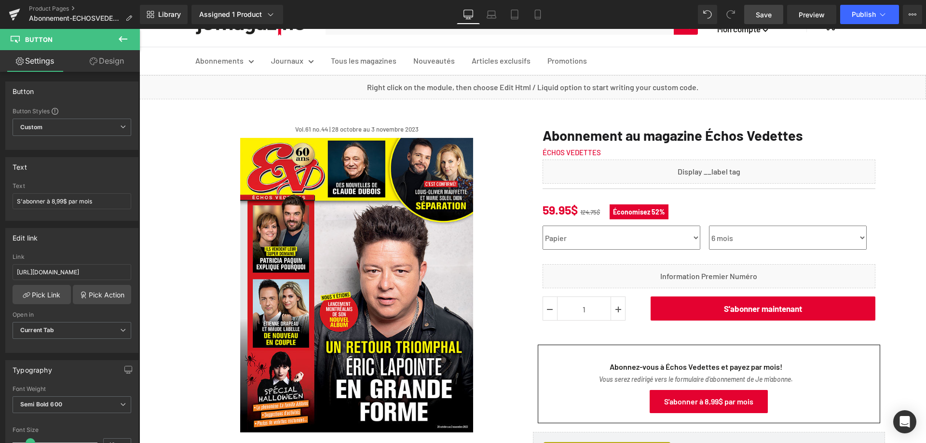
scroll to position [0, 0]
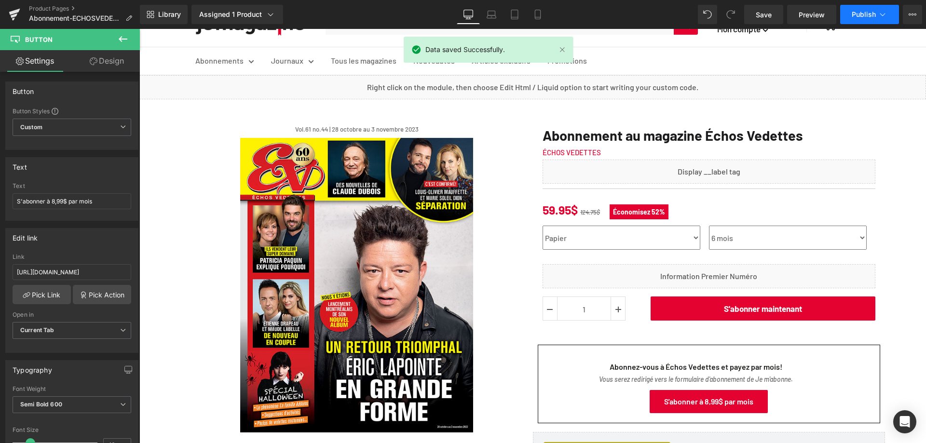
click at [854, 15] on span "Publish" at bounding box center [864, 15] width 24 height 8
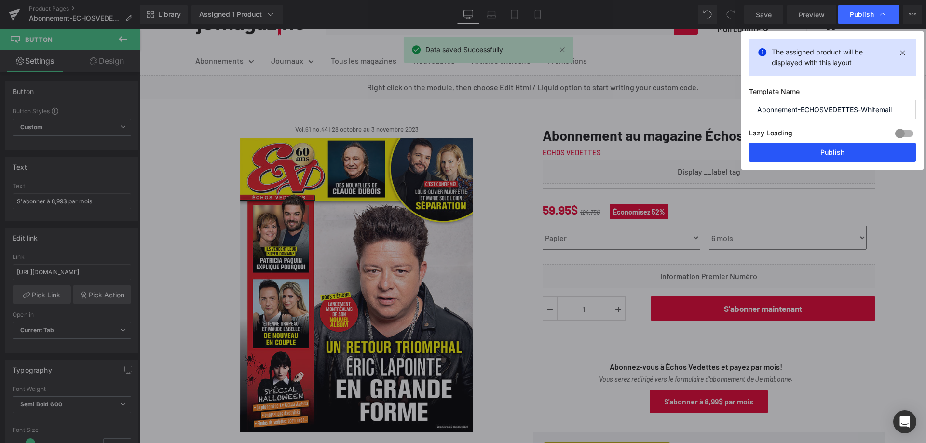
click at [832, 151] on button "Publish" at bounding box center [832, 152] width 167 height 19
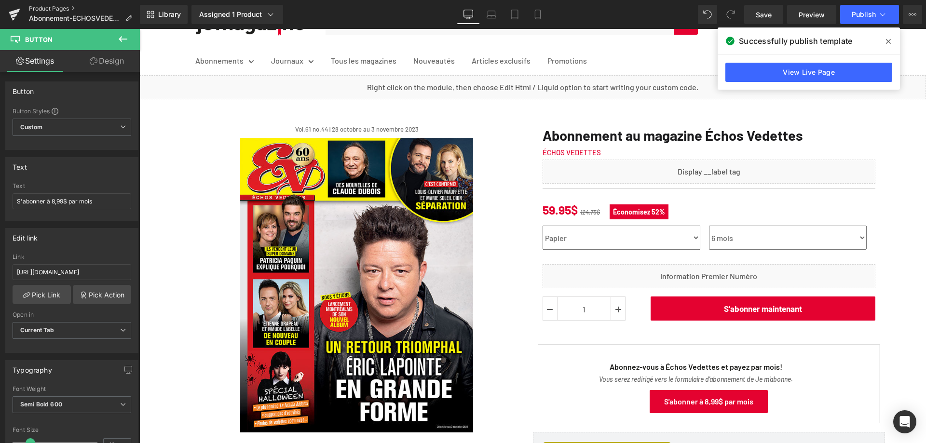
click at [40, 10] on link "Product Pages" at bounding box center [84, 9] width 111 height 8
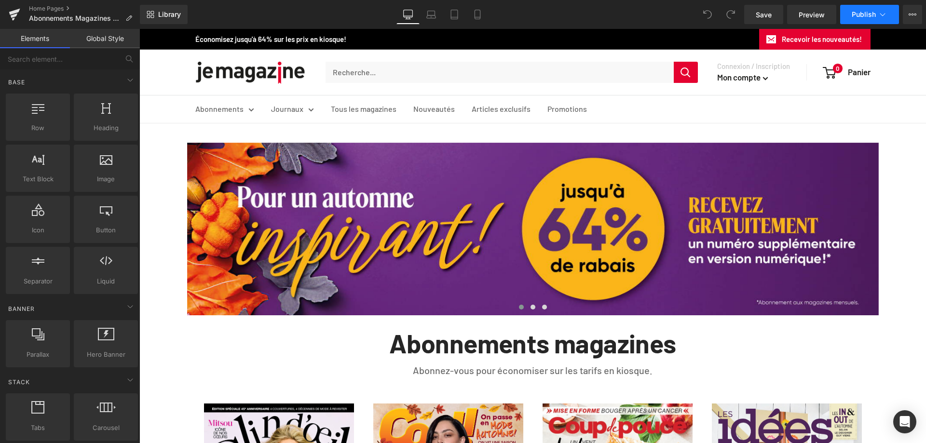
click at [862, 14] on span "Publish" at bounding box center [864, 15] width 24 height 8
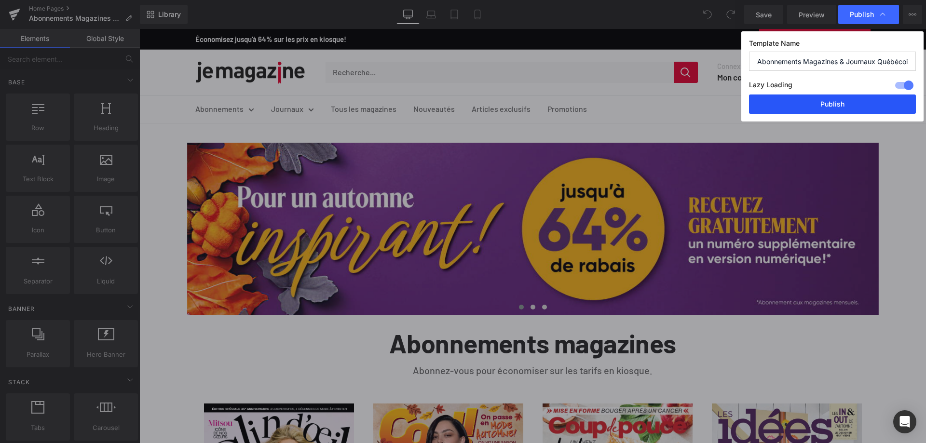
click at [825, 100] on button "Publish" at bounding box center [832, 104] width 167 height 19
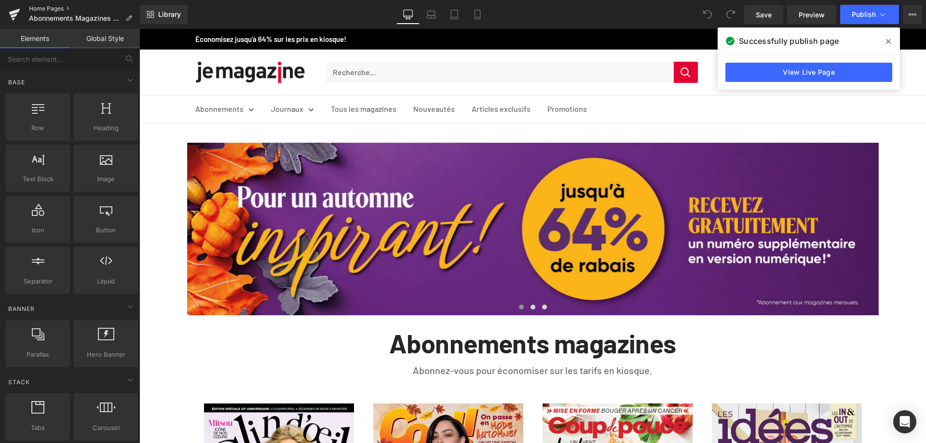
click at [44, 9] on link "Home Pages" at bounding box center [84, 9] width 111 height 8
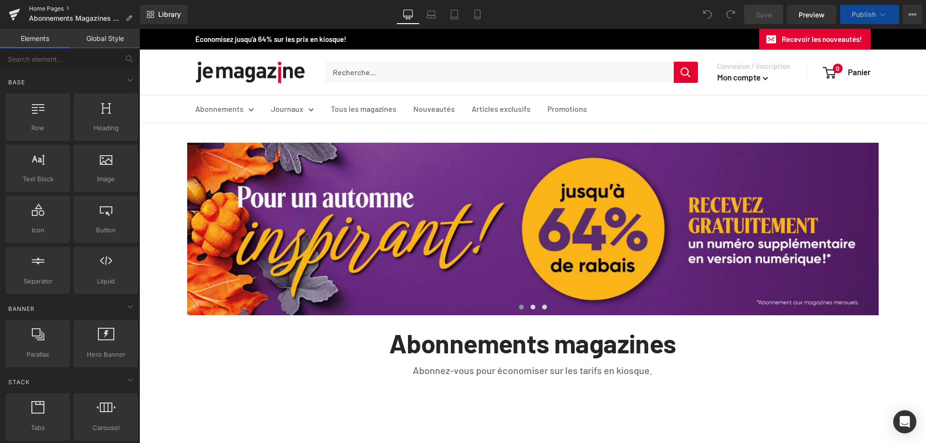
click at [55, 8] on link "Home Pages" at bounding box center [84, 9] width 111 height 8
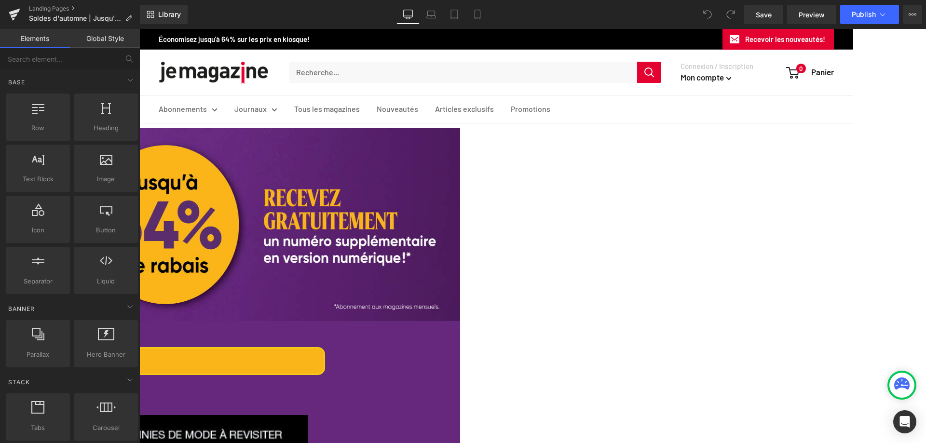
click at [139, 29] on span "Text Block" at bounding box center [139, 29] width 0 height 0
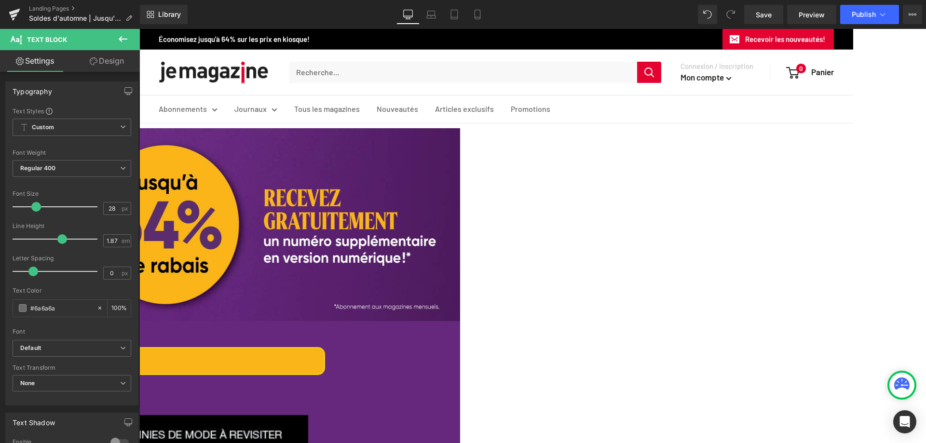
click at [106, 64] on link "Design" at bounding box center [107, 61] width 70 height 22
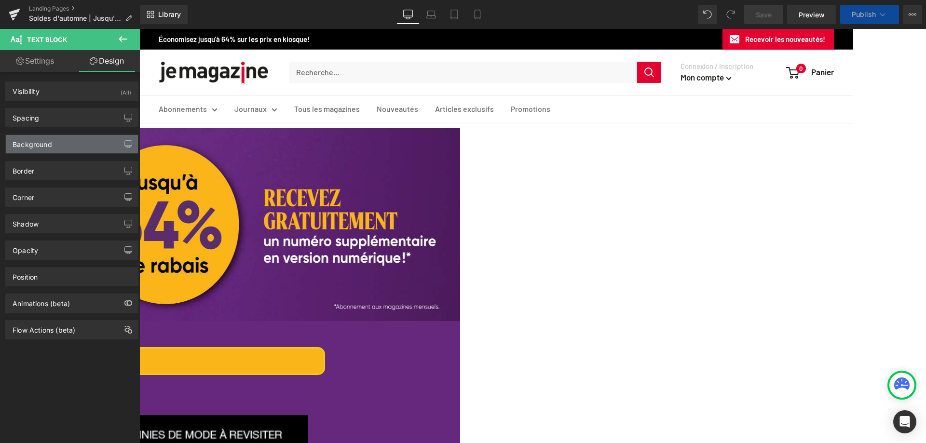
click at [41, 144] on div "Background" at bounding box center [33, 142] width 40 height 14
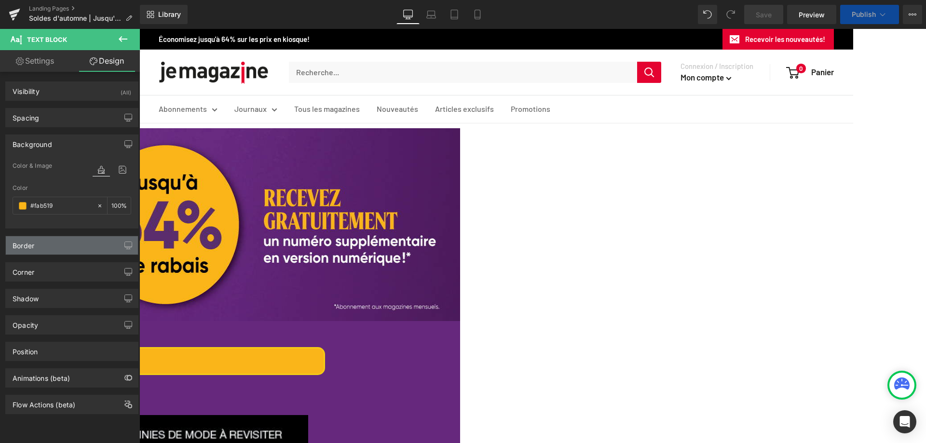
click at [48, 247] on div "Border" at bounding box center [72, 245] width 132 height 18
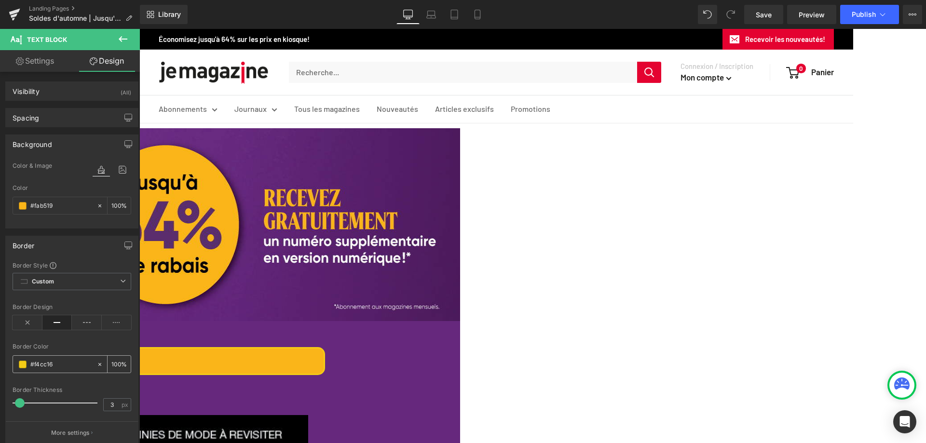
paste input "ab519"
type input "#fab519"
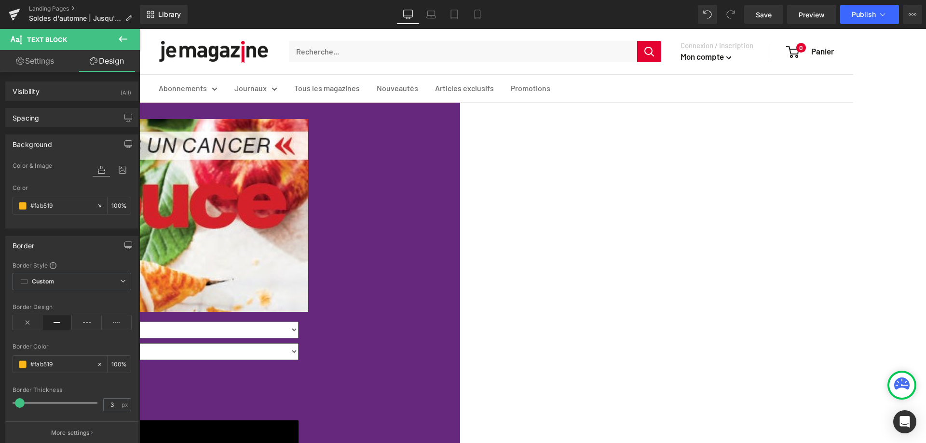
scroll to position [1013, 0]
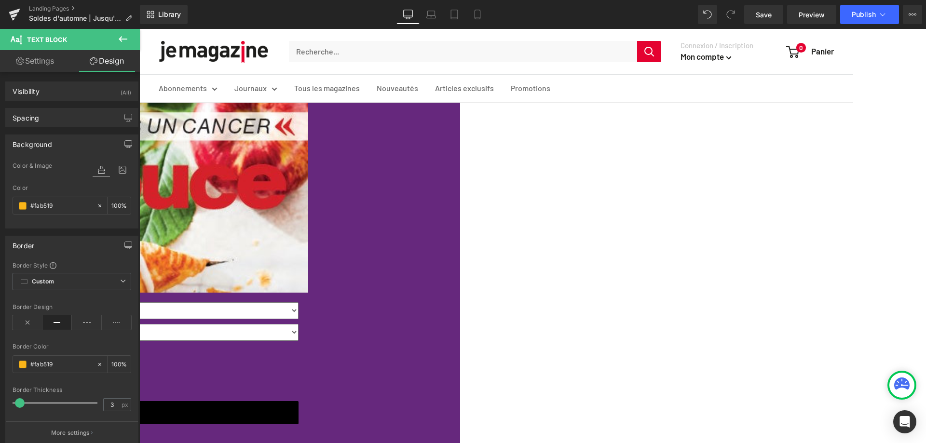
click at [139, 29] on span "Text Block" at bounding box center [139, 29] width 0 height 0
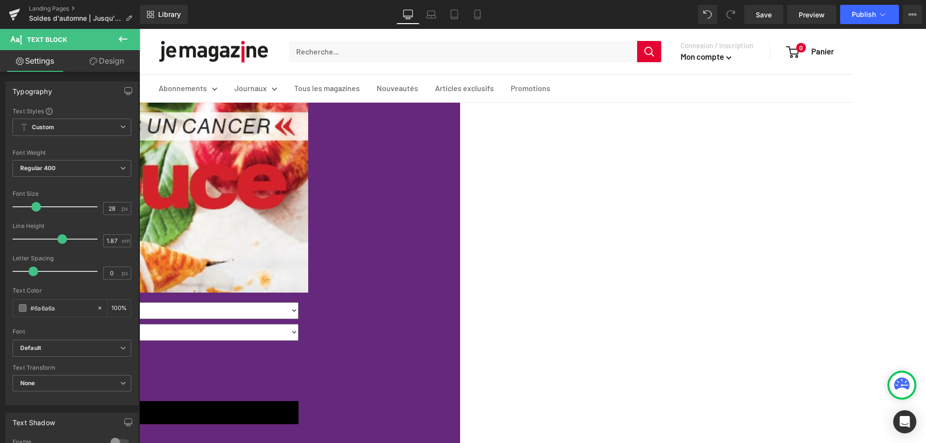
click at [104, 64] on link "Design" at bounding box center [107, 61] width 70 height 22
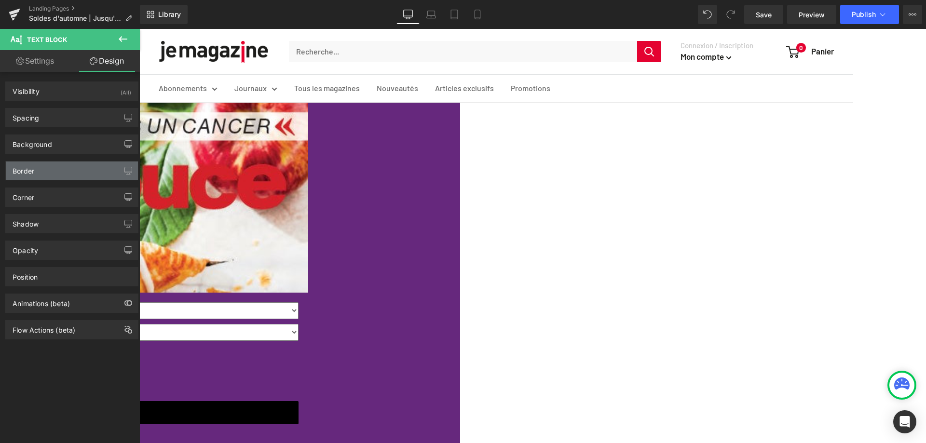
type input "#f4cc16"
type input "100"
type input "3"
click at [32, 173] on div "Border" at bounding box center [24, 169] width 22 height 14
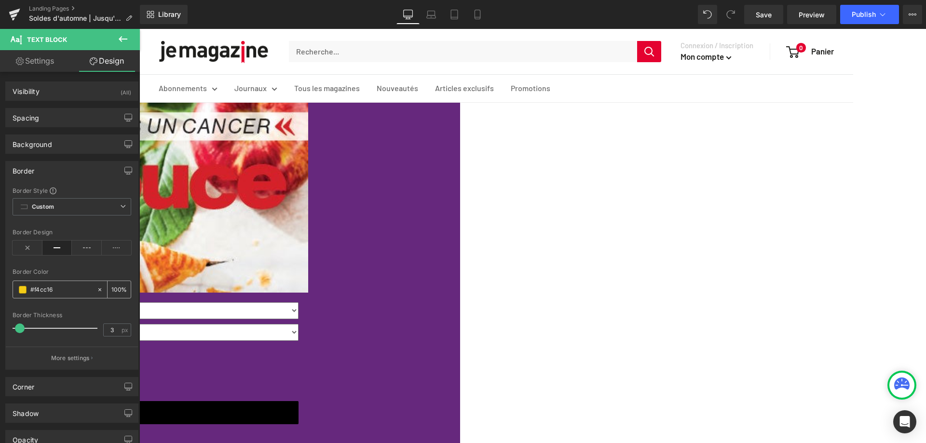
paste input "ab519"
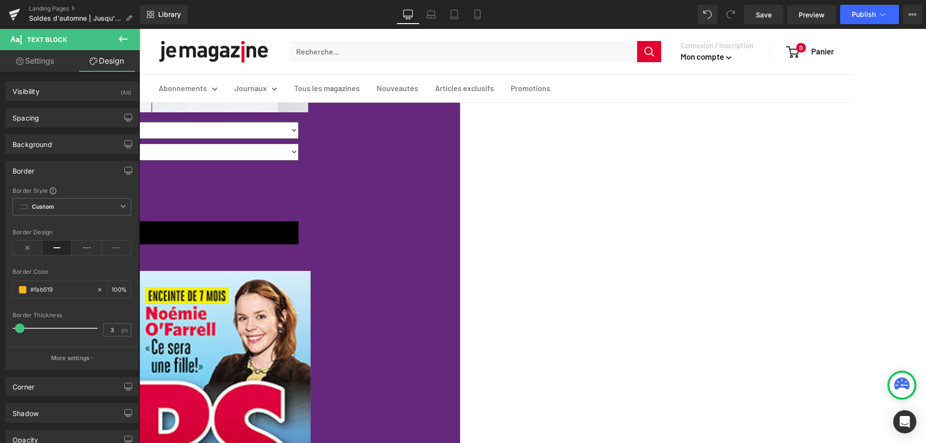
scroll to position [1543, 0]
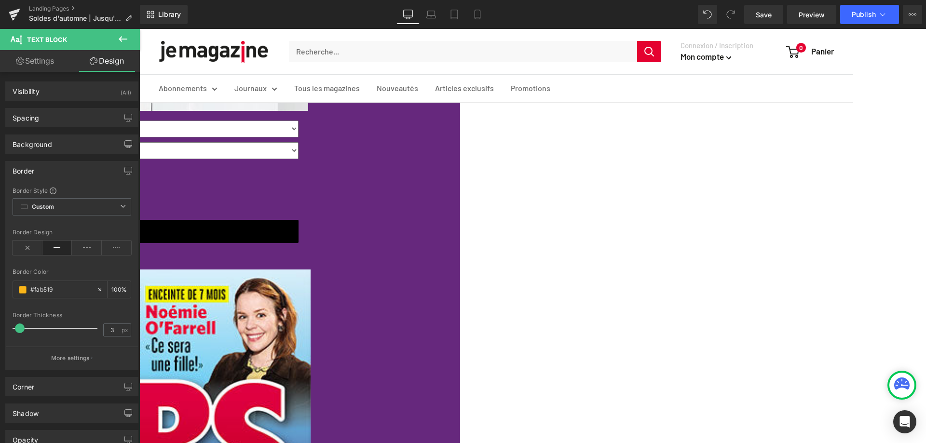
type input "#fab519"
click at [139, 29] on link at bounding box center [139, 29] width 0 height 0
click at [139, 29] on span "Text Block" at bounding box center [139, 29] width 0 height 0
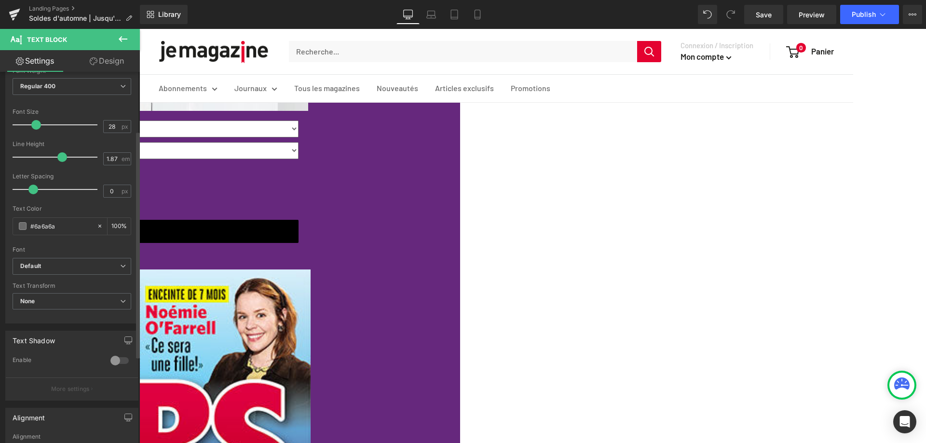
scroll to position [96, 0]
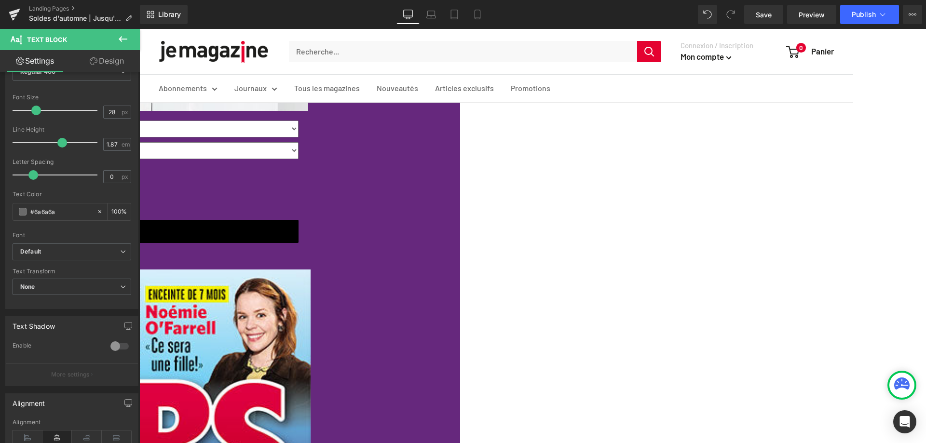
drag, startPoint x: 113, startPoint y: 65, endPoint x: 67, endPoint y: 149, distance: 96.0
click at [112, 65] on link "Design" at bounding box center [107, 61] width 70 height 22
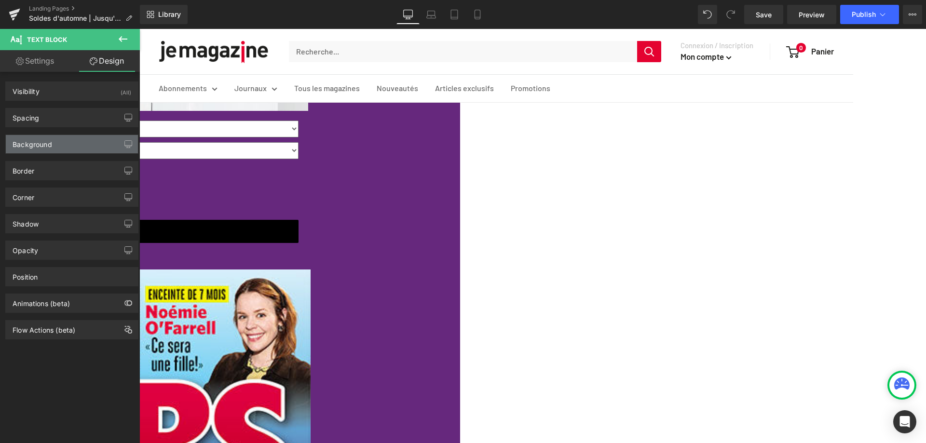
type input "#fab519"
type input "100"
click at [64, 147] on div "Background" at bounding box center [72, 144] width 132 height 18
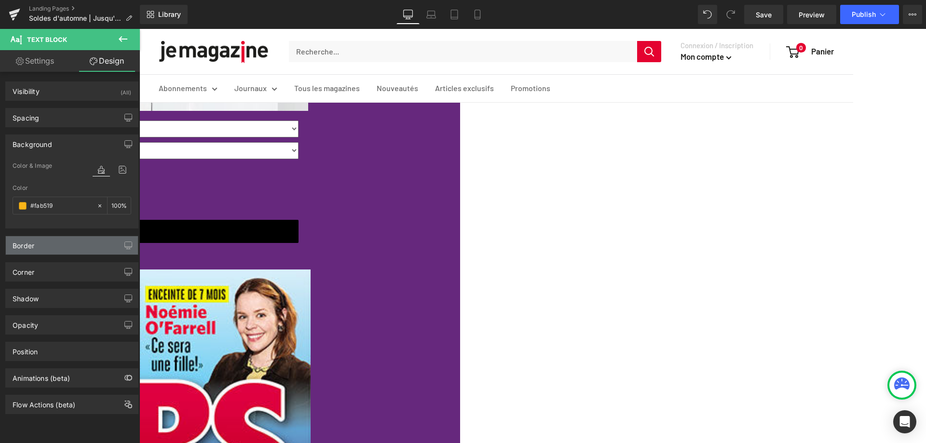
click at [30, 248] on div "Border" at bounding box center [24, 243] width 22 height 14
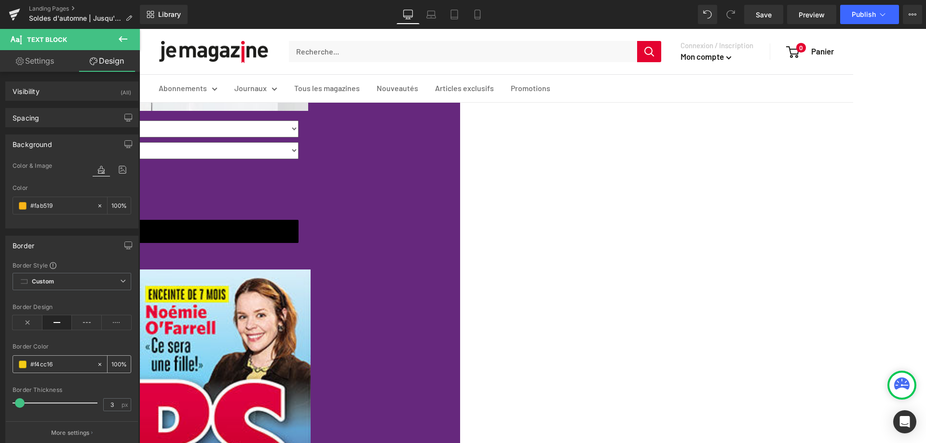
paste input "ab519"
type input "#fab519"
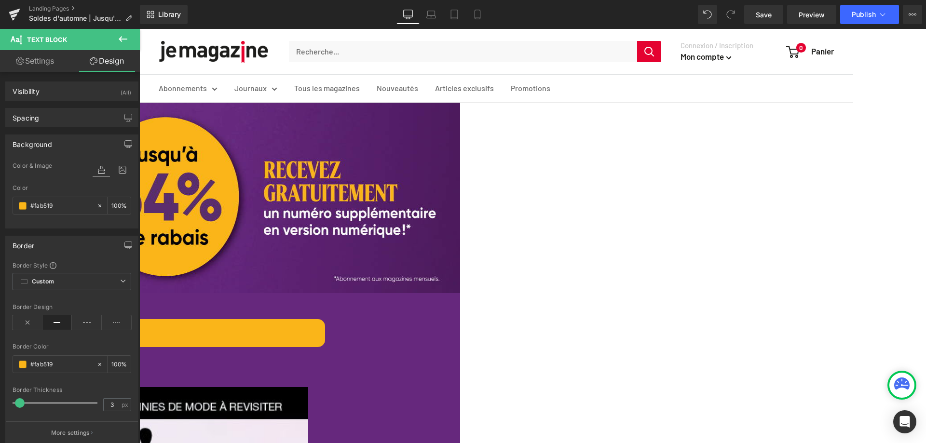
scroll to position [0, 0]
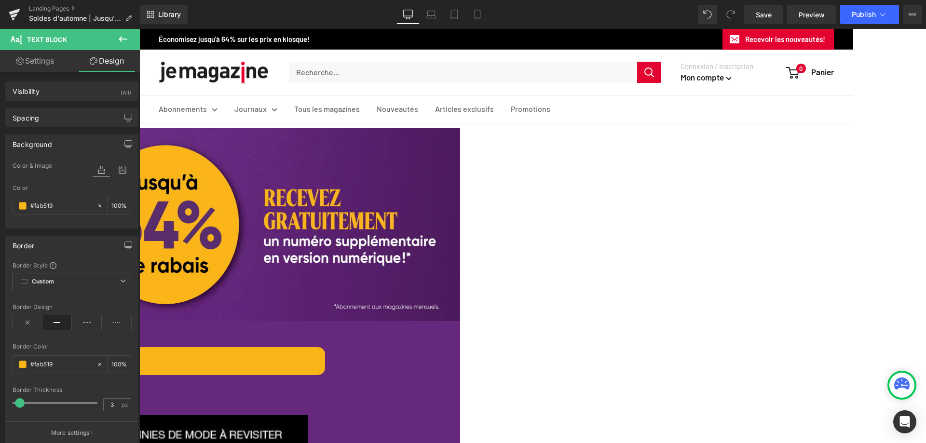
click at [139, 29] on span "Text Block" at bounding box center [139, 29] width 0 height 0
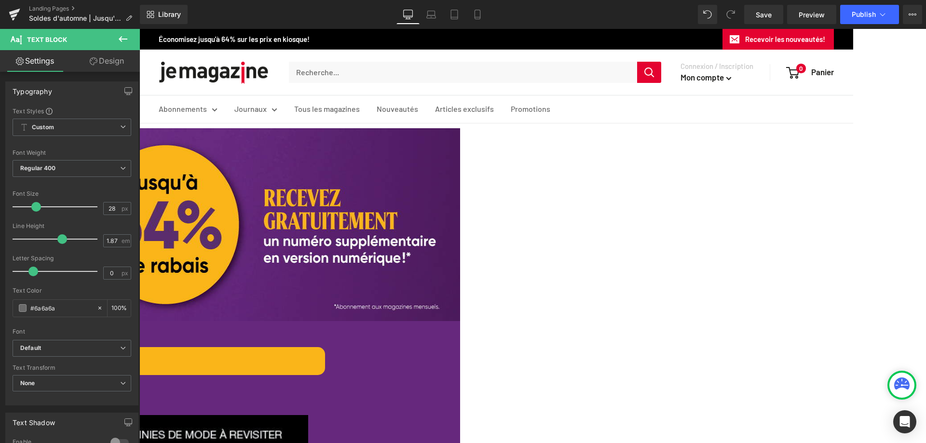
drag, startPoint x: 452, startPoint y: 363, endPoint x: 609, endPoint y: 363, distance: 156.7
click at [324, 363] on p "Abonnement Magazines" at bounding box center [36, 361] width 576 height 25
click at [554, 337] on icon at bounding box center [557, 334] width 12 height 12
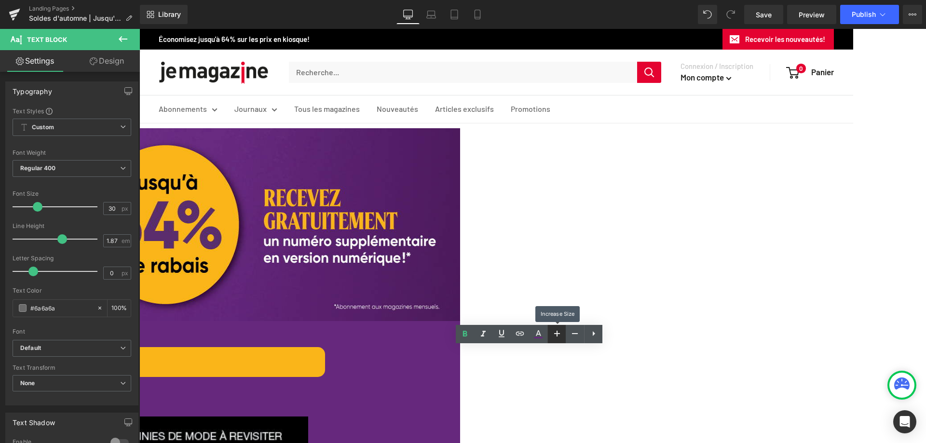
click at [554, 337] on icon at bounding box center [557, 334] width 12 height 12
type input "32"
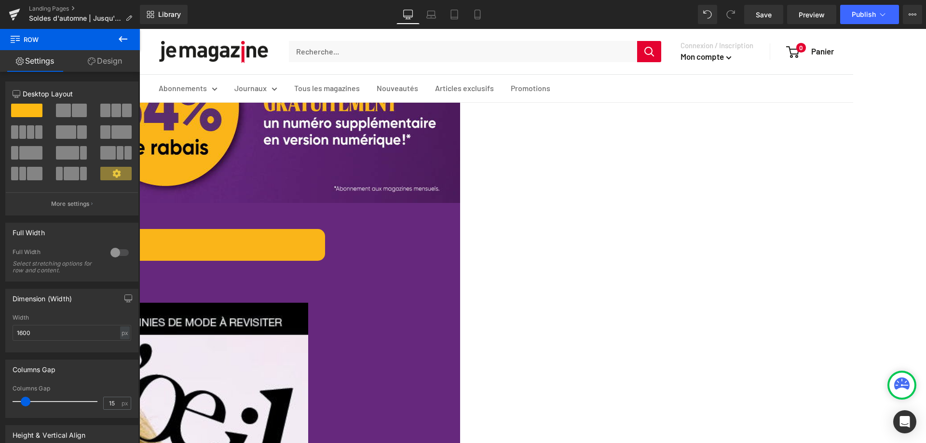
scroll to position [193, 0]
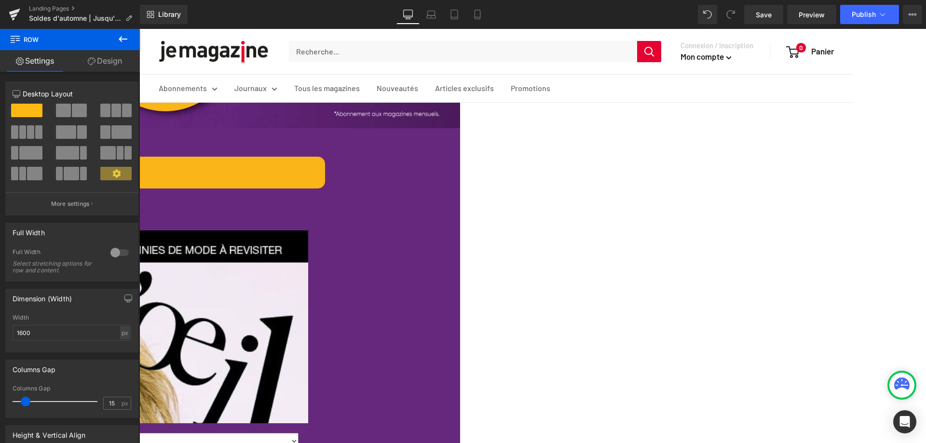
click at [139, 29] on span "Text Block" at bounding box center [139, 29] width 0 height 0
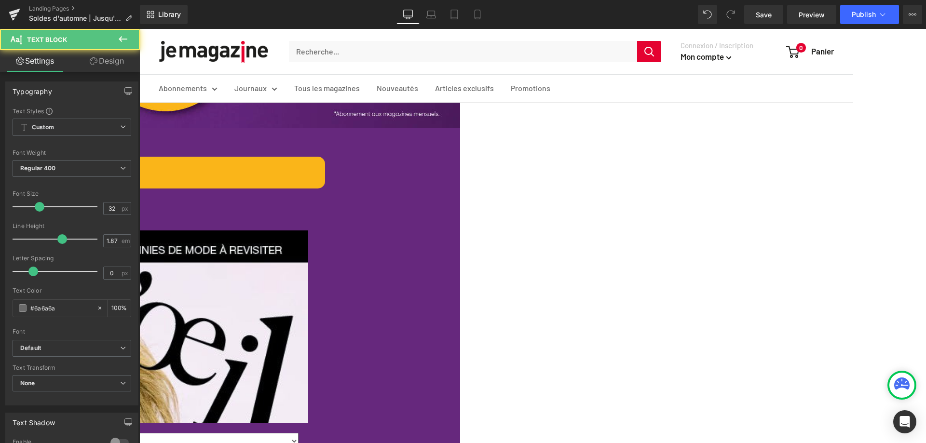
drag, startPoint x: 440, startPoint y: 169, endPoint x: 639, endPoint y: 171, distance: 198.2
click at [324, 171] on p "Abonnement Magazines" at bounding box center [36, 172] width 576 height 29
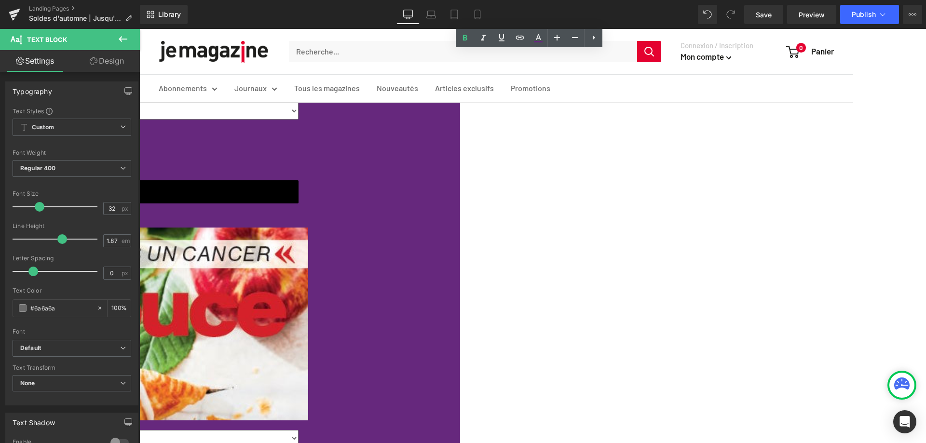
scroll to position [916, 0]
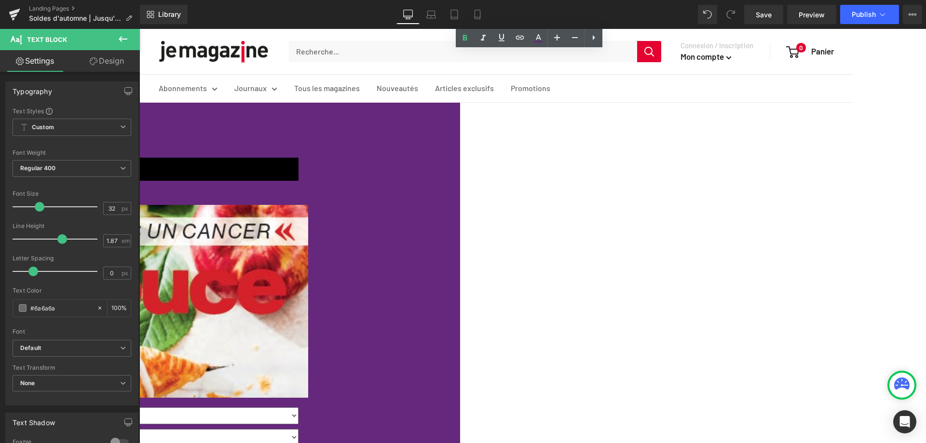
click at [139, 29] on span "Text Block" at bounding box center [139, 29] width 0 height 0
drag, startPoint x: 459, startPoint y: 257, endPoint x: 596, endPoint y: 258, distance: 136.5
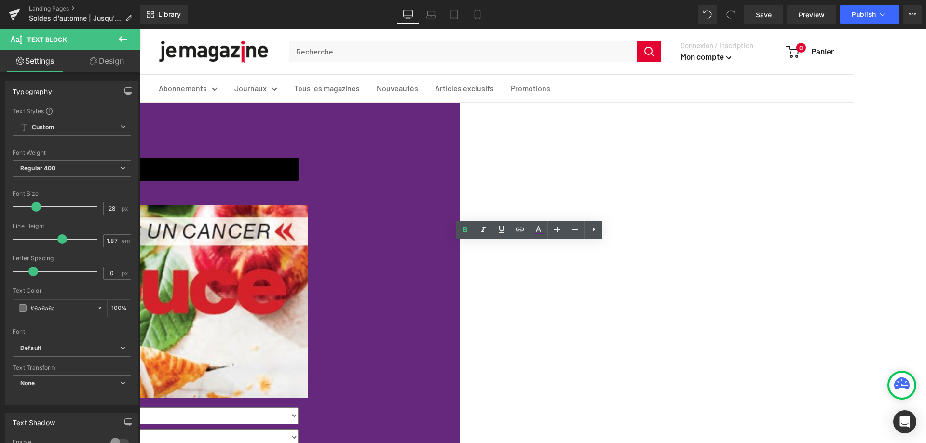
drag, startPoint x: 609, startPoint y: 257, endPoint x: 435, endPoint y: 257, distance: 174.6
click at [558, 231] on icon at bounding box center [557, 230] width 12 height 12
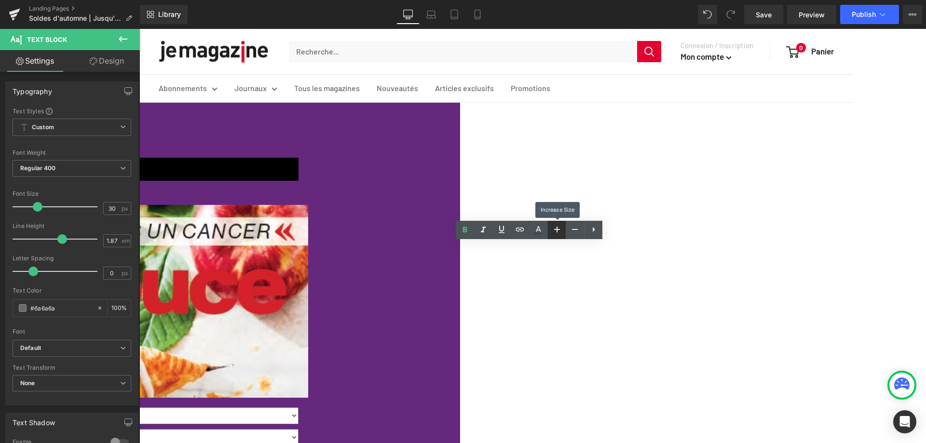
type input "32"
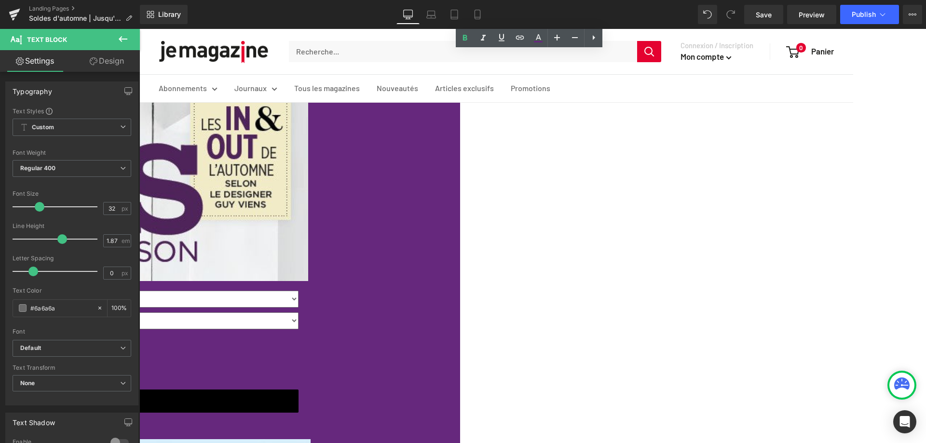
scroll to position [1399, 0]
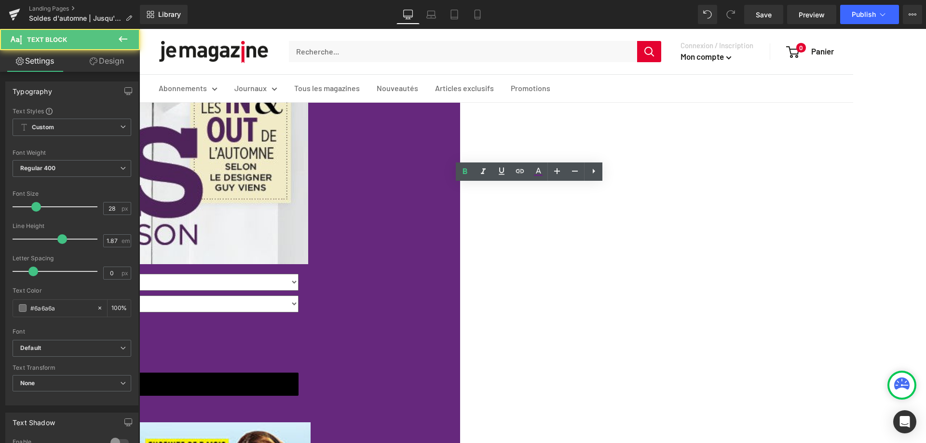
drag, startPoint x: 527, startPoint y: 199, endPoint x: 582, endPoint y: 202, distance: 54.6
click at [556, 171] on icon at bounding box center [557, 171] width 6 height 6
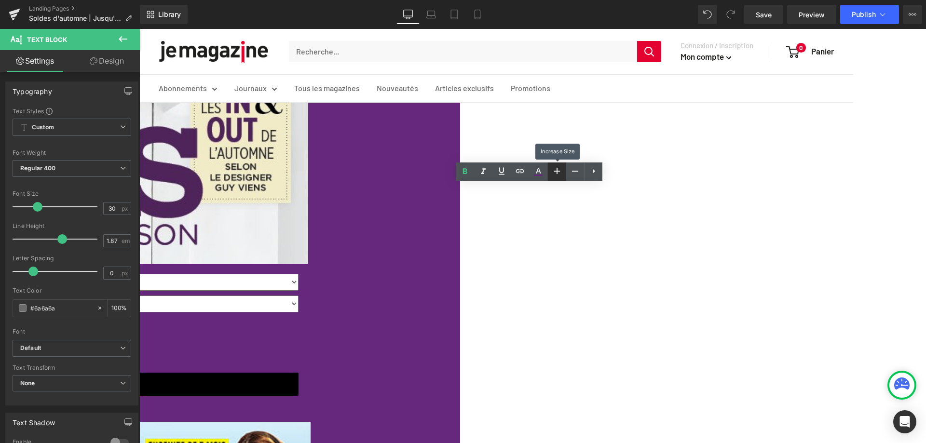
click at [556, 171] on icon at bounding box center [557, 171] width 6 height 6
type input "32"
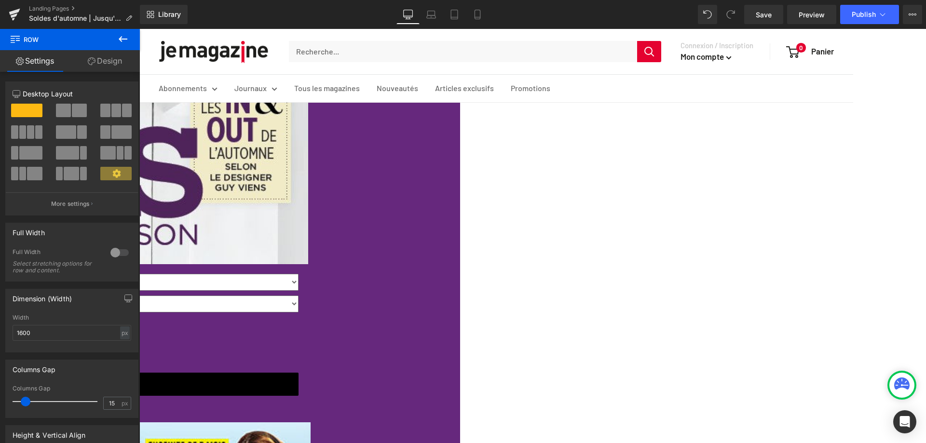
click at [139, 29] on span "Product List" at bounding box center [139, 29] width 0 height 0
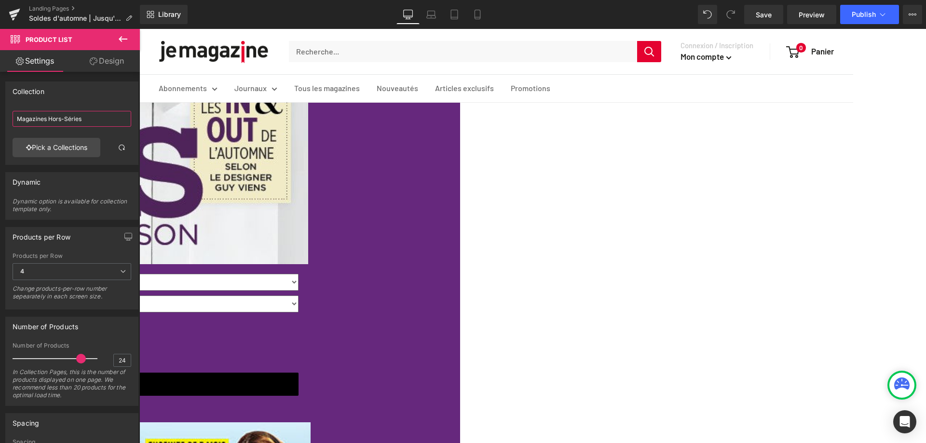
click at [90, 115] on input "Magazines Hors-Séries" at bounding box center [72, 119] width 119 height 16
click at [870, 15] on span "Publish" at bounding box center [864, 15] width 24 height 8
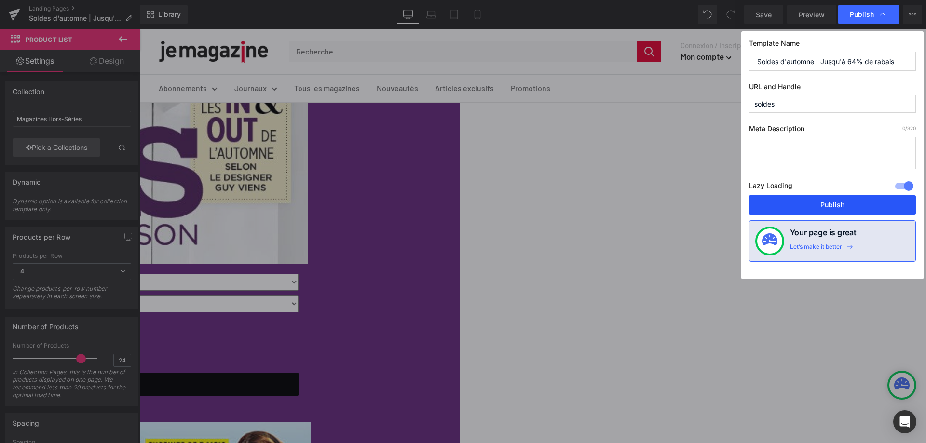
click at [826, 208] on button "Publish" at bounding box center [832, 204] width 167 height 19
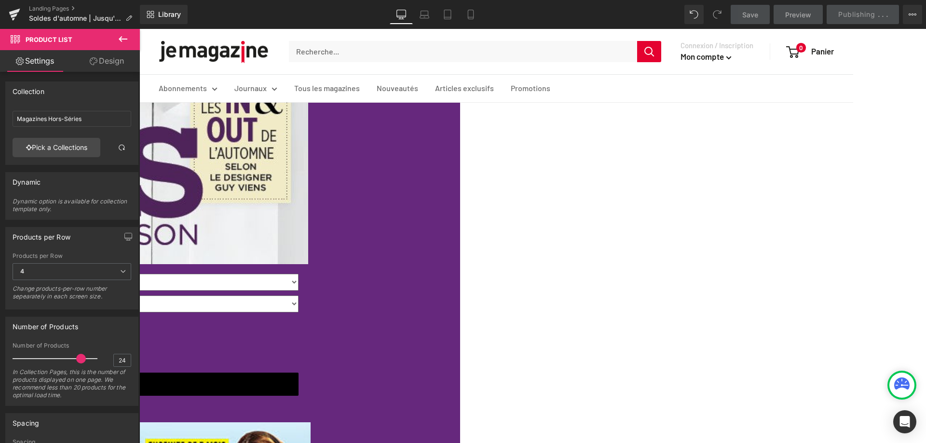
scroll to position [0, 0]
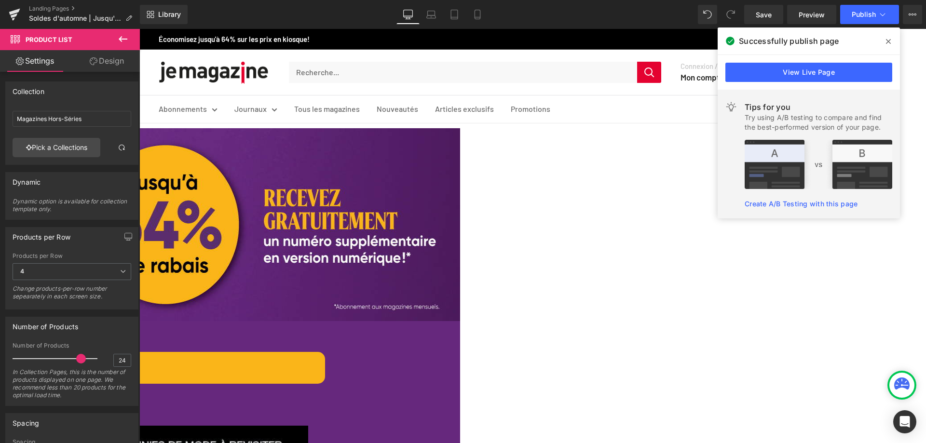
click at [139, 29] on span "Row" at bounding box center [139, 29] width 0 height 0
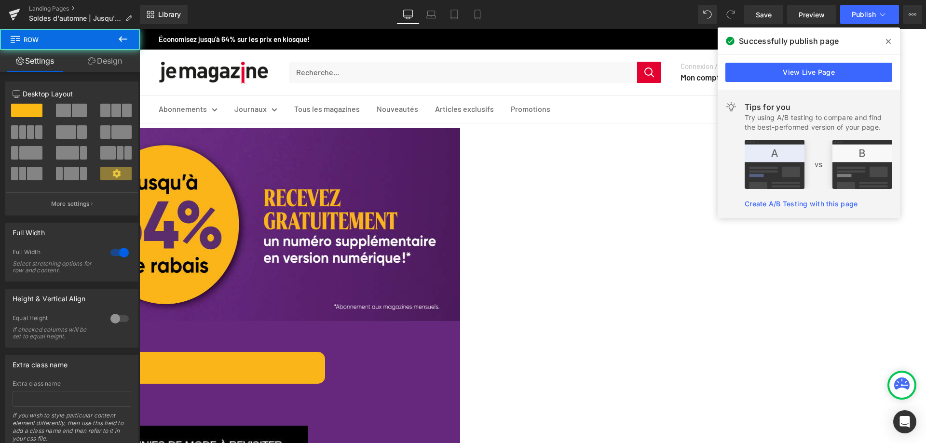
click at [106, 63] on link "Design" at bounding box center [105, 61] width 70 height 22
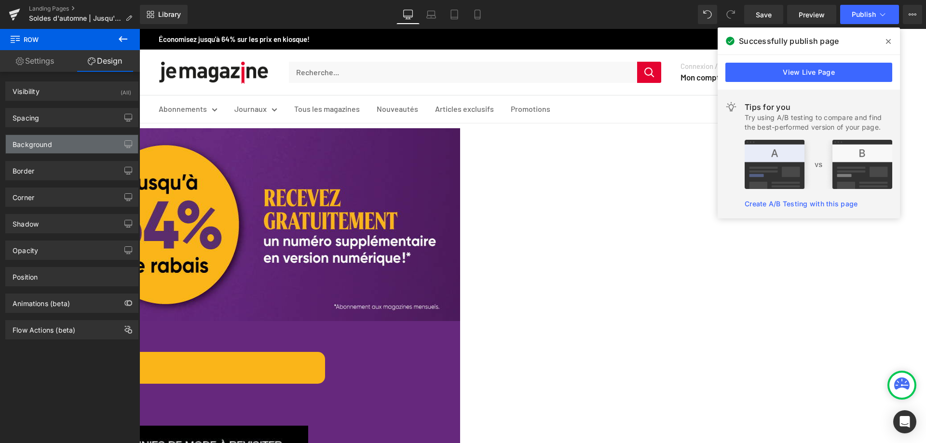
click at [55, 147] on div "Background" at bounding box center [72, 144] width 132 height 18
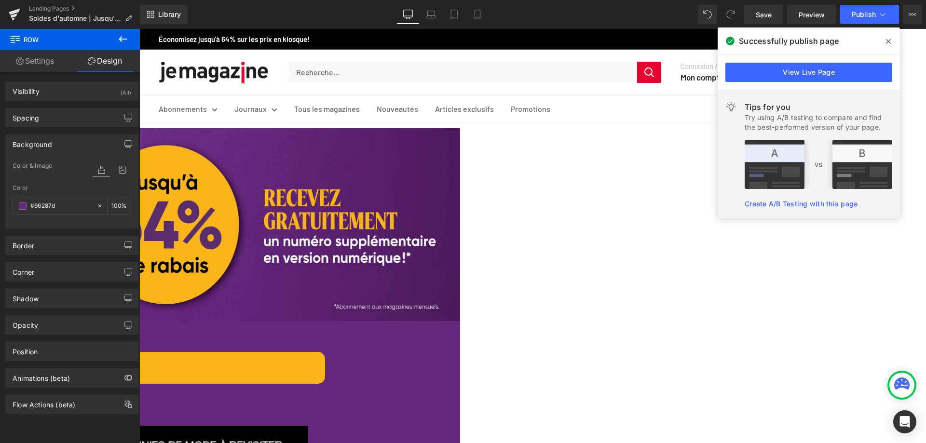
type input "#66287d"
type input "100"
click at [64, 8] on link "Landing Pages" at bounding box center [84, 9] width 111 height 8
